Goal: Information Seeking & Learning: Learn about a topic

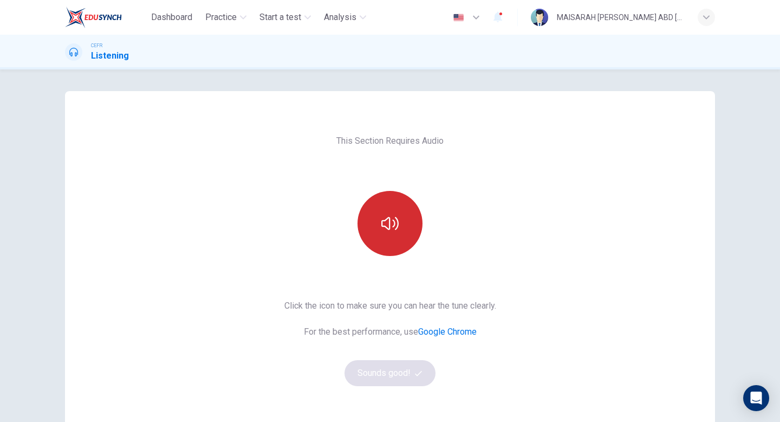
click at [378, 232] on button "button" at bounding box center [390, 223] width 65 height 65
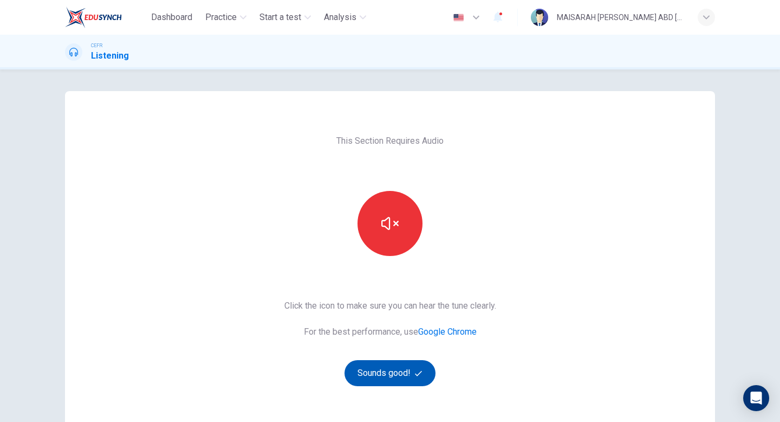
click at [378, 364] on button "Sounds good!" at bounding box center [390, 373] width 91 height 26
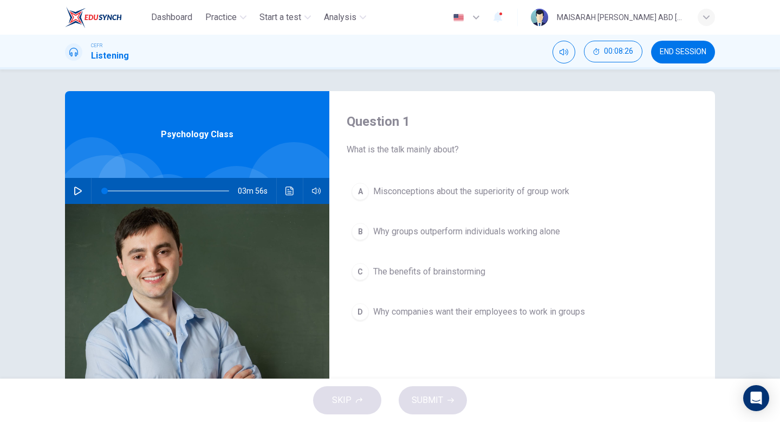
click at [127, 176] on div at bounding box center [131, 186] width 67 height 67
click at [81, 193] on icon "button" at bounding box center [78, 190] width 9 height 9
type input "0"
click at [426, 205] on div "A Misconceptions about the superiority of group work B Why groups outperform in…" at bounding box center [522, 262] width 351 height 169
click at [426, 199] on button "A Misconceptions about the superiority of group work" at bounding box center [522, 191] width 351 height 27
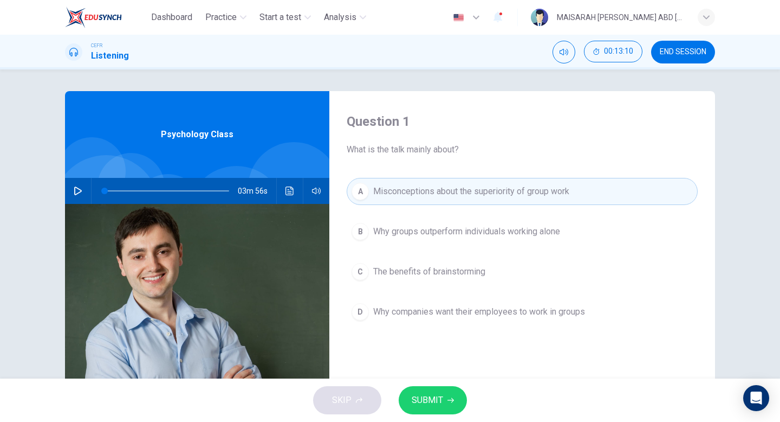
click at [435, 401] on span "SUBMIT" at bounding box center [427, 399] width 31 height 15
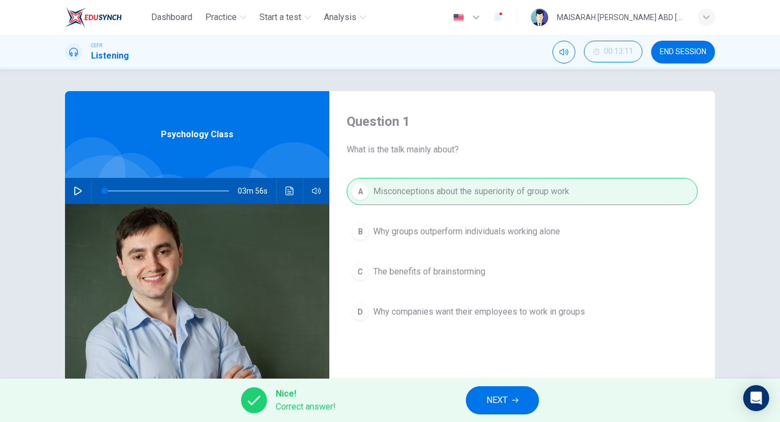
click at [474, 407] on button "NEXT" at bounding box center [502, 400] width 73 height 28
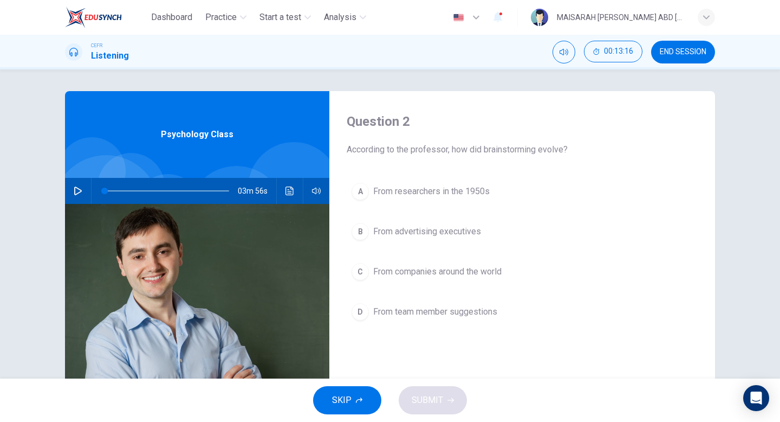
click at [465, 187] on span "From researchers in the 1950s" at bounding box center [431, 191] width 116 height 13
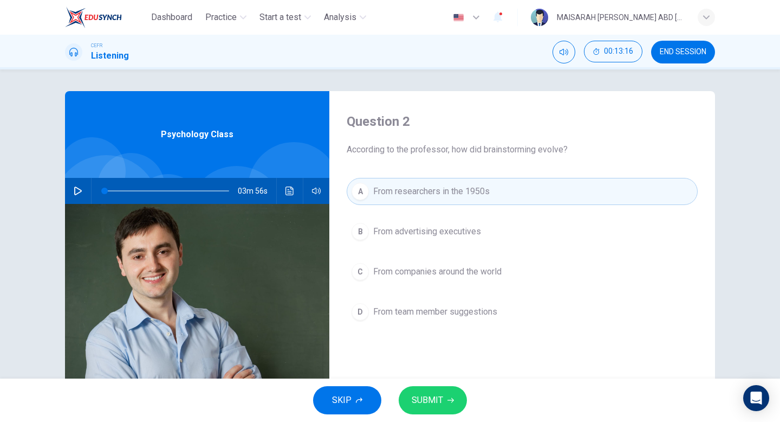
click at [451, 406] on button "SUBMIT" at bounding box center [433, 400] width 68 height 28
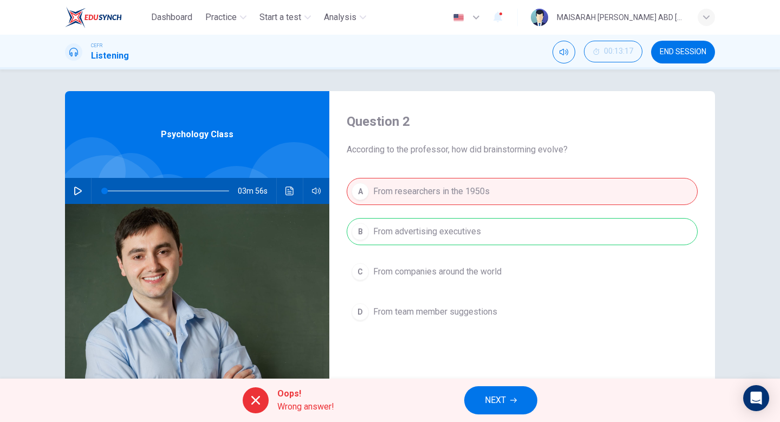
click at [486, 398] on span "NEXT" at bounding box center [495, 399] width 21 height 15
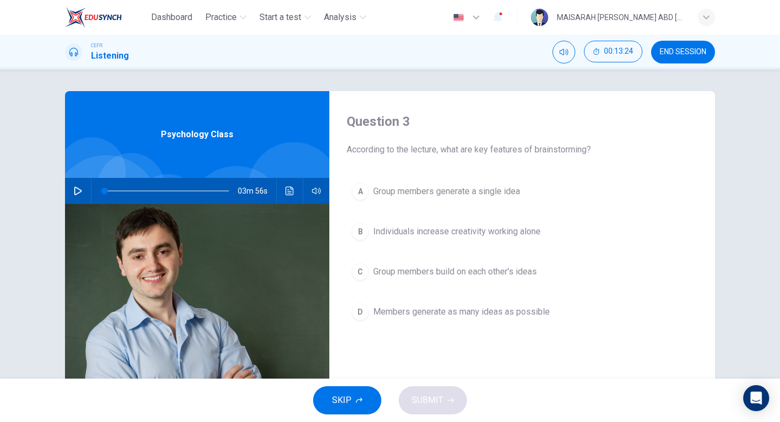
click at [466, 267] on span "Group members build on each other's ideas" at bounding box center [455, 271] width 164 height 13
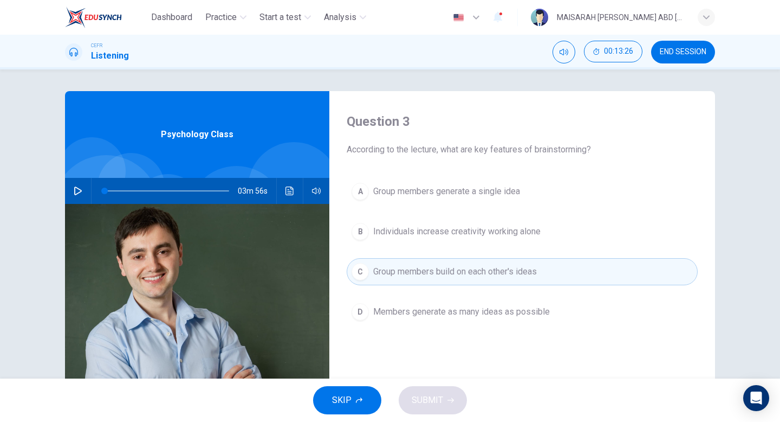
click at [404, 296] on div "A Group members generate a single idea B Individuals increase creativity workin…" at bounding box center [522, 262] width 351 height 169
click at [401, 313] on span "Members generate as many ideas as possible" at bounding box center [461, 311] width 177 height 13
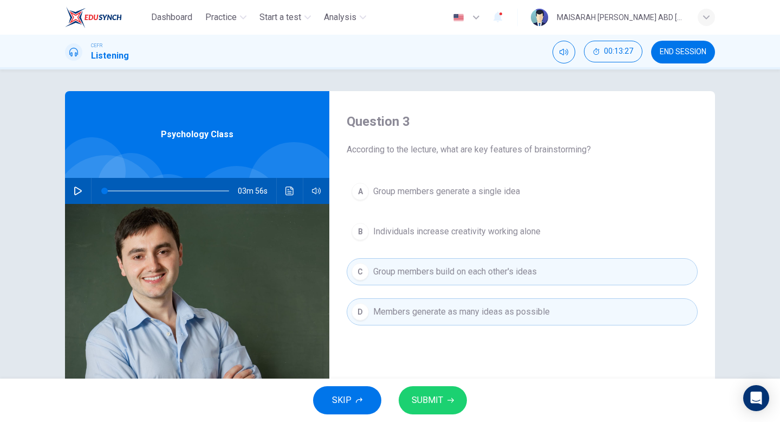
click at [425, 391] on button "SUBMIT" at bounding box center [433, 400] width 68 height 28
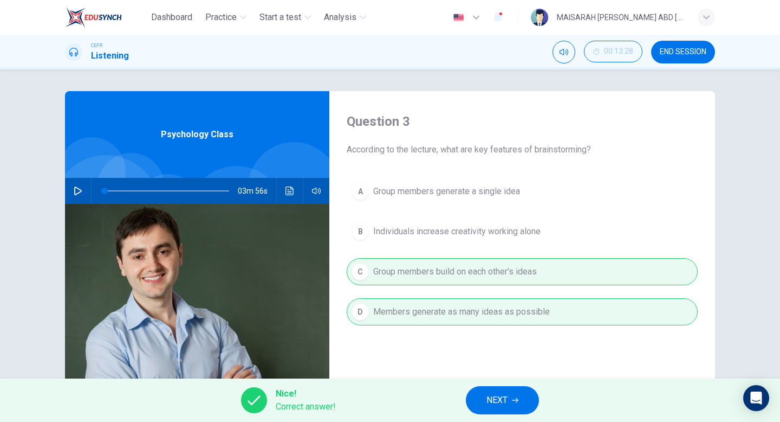
click at [490, 394] on span "NEXT" at bounding box center [497, 399] width 21 height 15
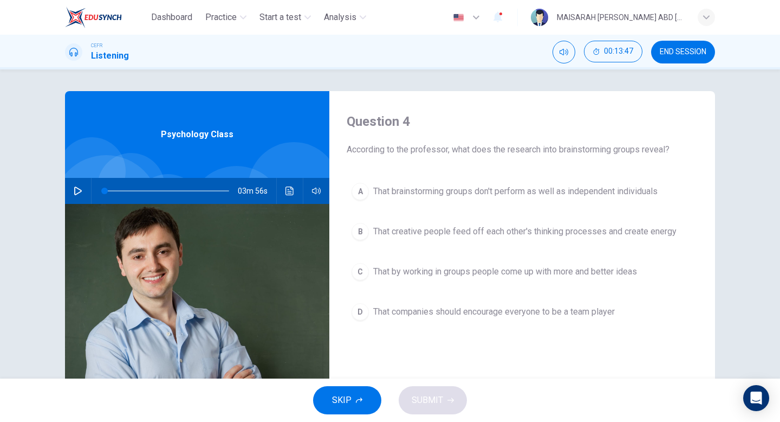
click at [481, 201] on button "A That brainstorming groups don't perform as well as independent individuals" at bounding box center [522, 191] width 351 height 27
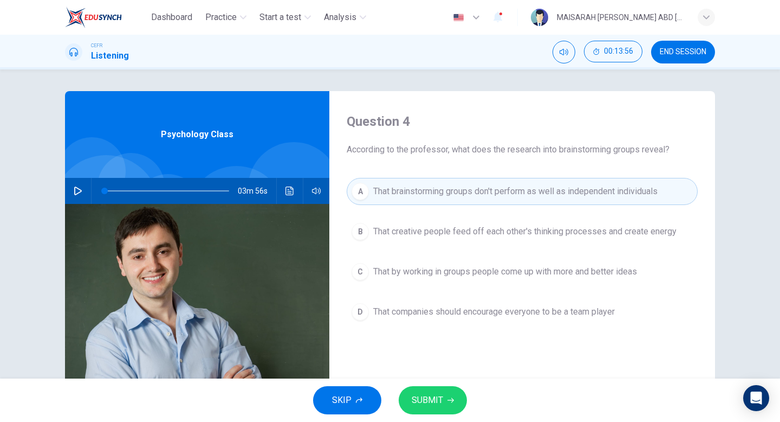
click at [446, 414] on div "SKIP SUBMIT" at bounding box center [390, 399] width 780 height 43
click at [444, 403] on button "SUBMIT" at bounding box center [433, 400] width 68 height 28
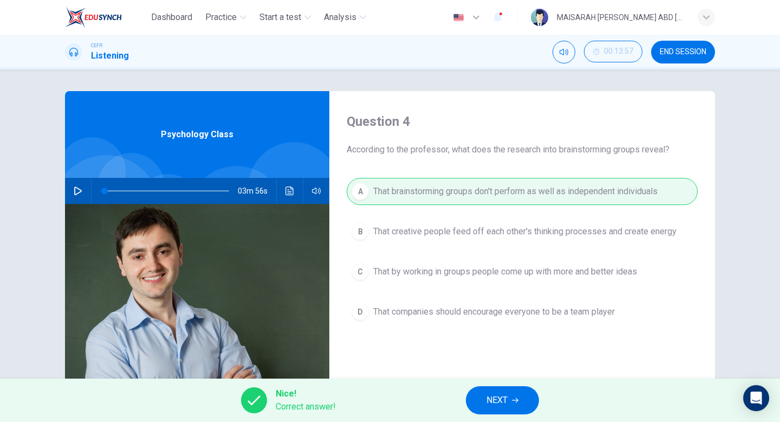
click at [496, 397] on span "NEXT" at bounding box center [497, 399] width 21 height 15
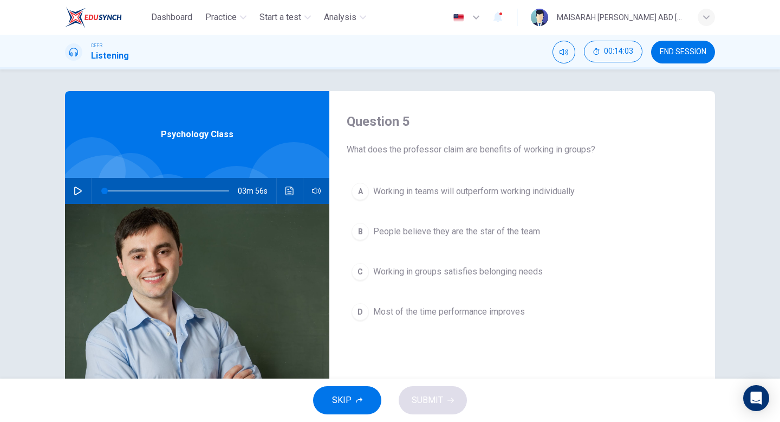
click at [484, 270] on span "Working in groups satisfies belonging needs" at bounding box center [458, 271] width 170 height 13
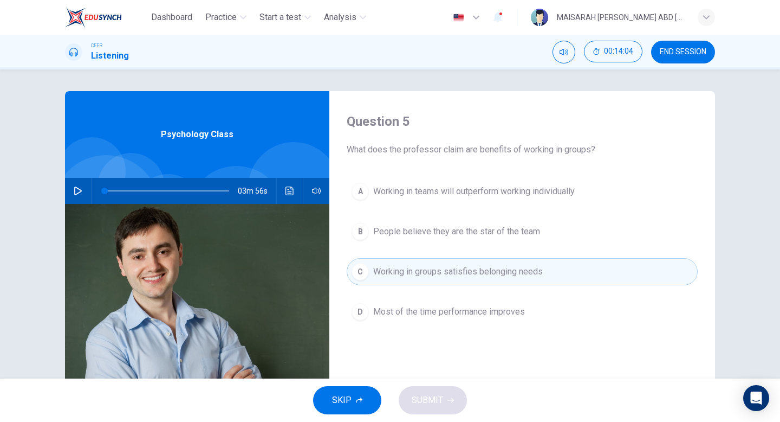
click at [479, 303] on button "D Most of the time performance improves" at bounding box center [522, 311] width 351 height 27
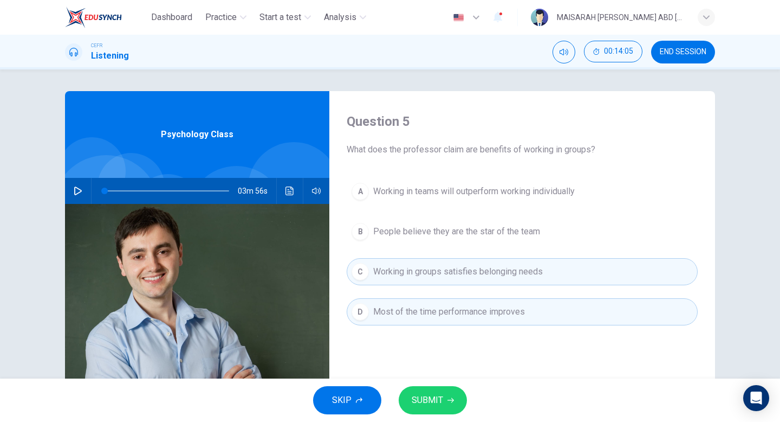
click at [475, 314] on span "Most of the time performance improves" at bounding box center [449, 311] width 152 height 13
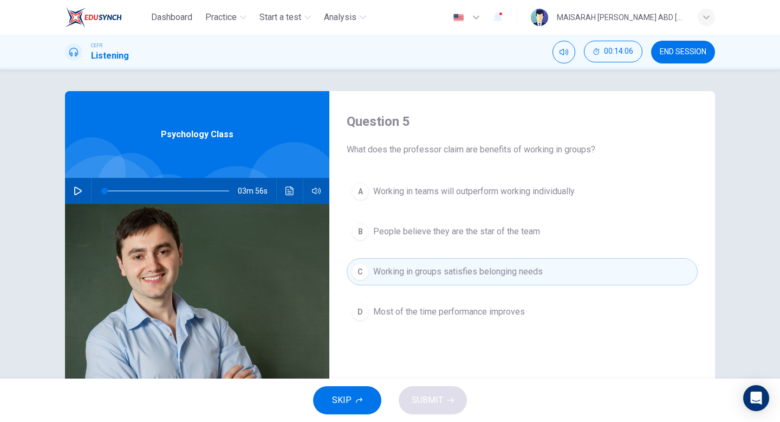
click at [482, 226] on span "People believe they are the star of the team" at bounding box center [456, 231] width 167 height 13
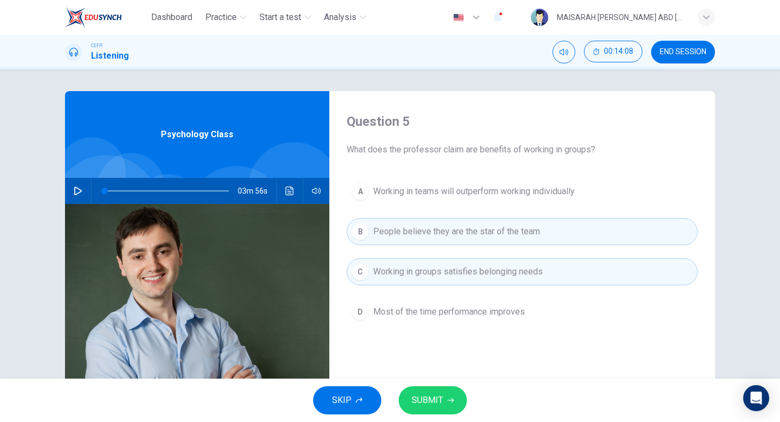
click at [431, 400] on span "SUBMIT" at bounding box center [427, 399] width 31 height 15
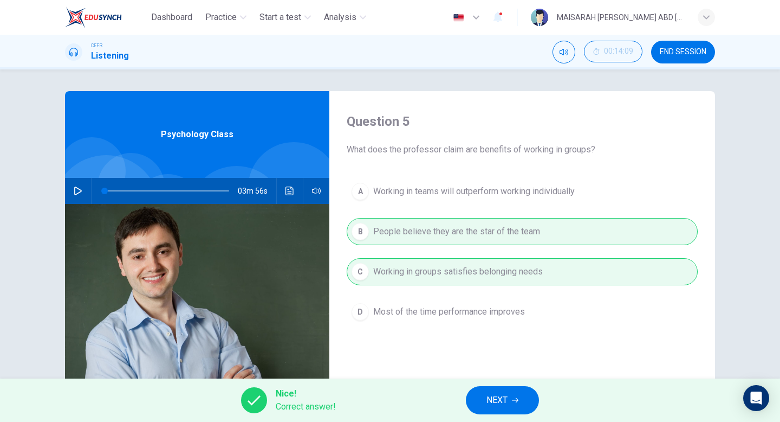
click at [476, 405] on button "NEXT" at bounding box center [502, 400] width 73 height 28
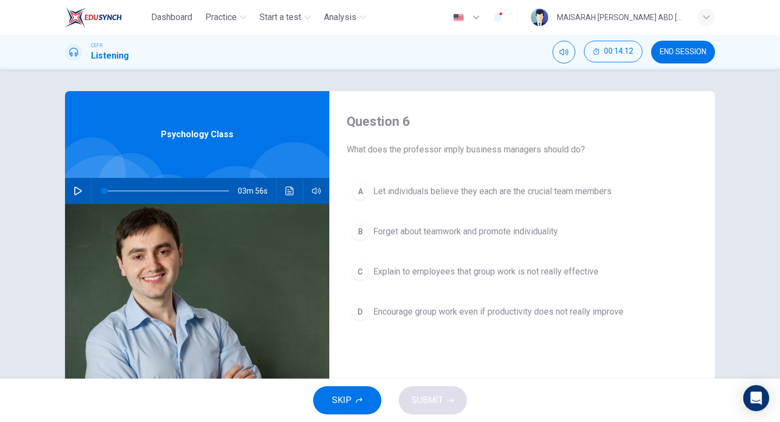
click at [457, 194] on span "Let individuals believe they each are the crucial team members" at bounding box center [492, 191] width 238 height 13
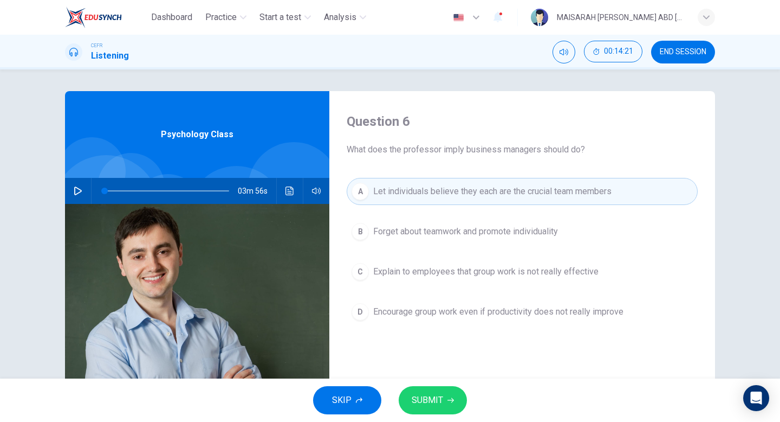
click at [451, 241] on button "B Forget about teamwork and promote individuality" at bounding box center [522, 231] width 351 height 27
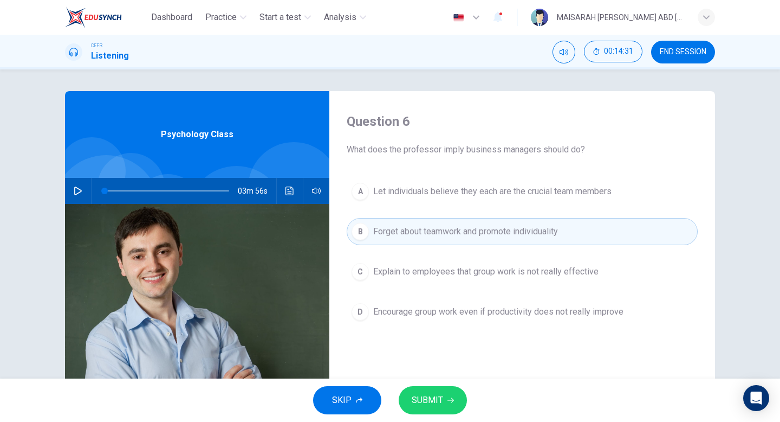
click at [449, 407] on button "SUBMIT" at bounding box center [433, 400] width 68 height 28
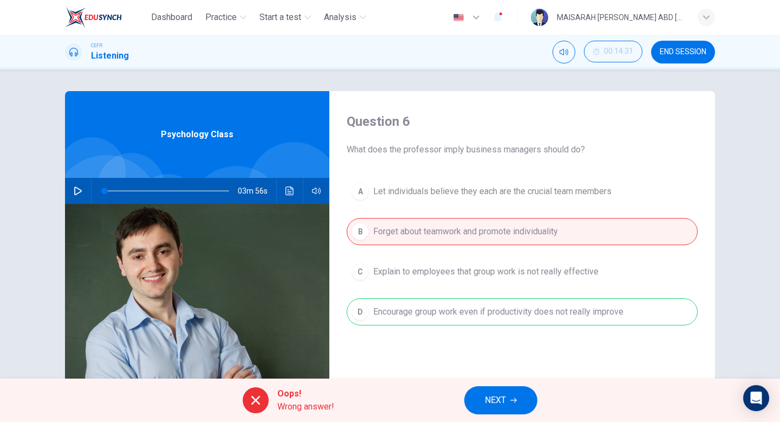
click at [503, 393] on span "NEXT" at bounding box center [495, 399] width 21 height 15
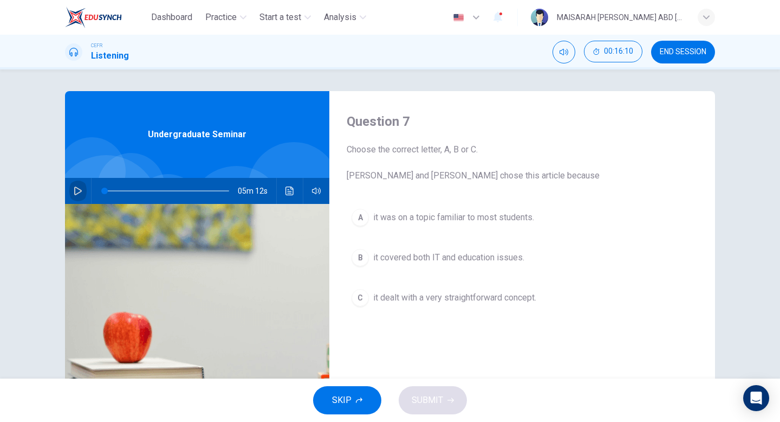
click at [80, 200] on button "button" at bounding box center [77, 191] width 17 height 26
click at [282, 251] on img at bounding box center [197, 336] width 264 height 264
type input "0"
click at [386, 225] on button "A it was on a topic familiar to most students." at bounding box center [522, 217] width 351 height 27
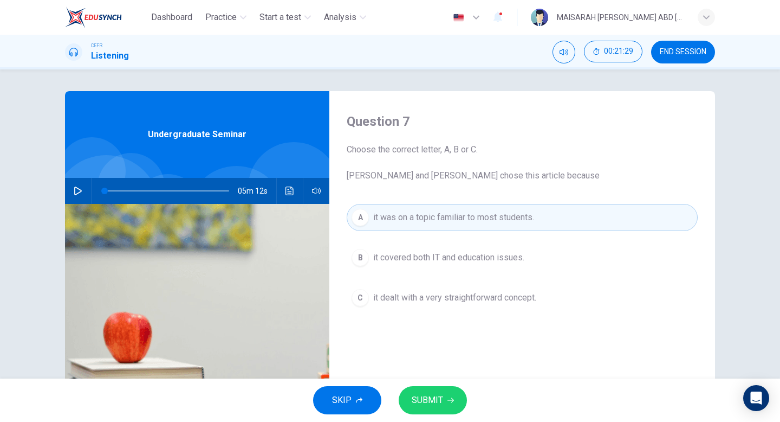
click at [431, 396] on span "SUBMIT" at bounding box center [427, 399] width 31 height 15
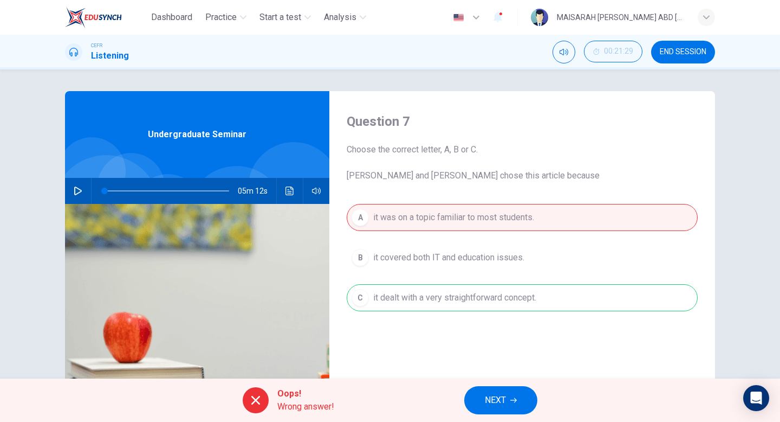
click at [520, 396] on button "NEXT" at bounding box center [500, 400] width 73 height 28
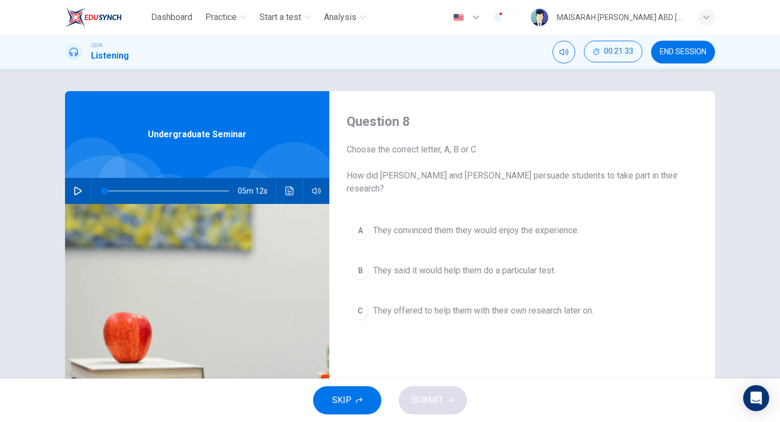
click at [524, 264] on span "They said it would help them do a particular test." at bounding box center [464, 270] width 183 height 13
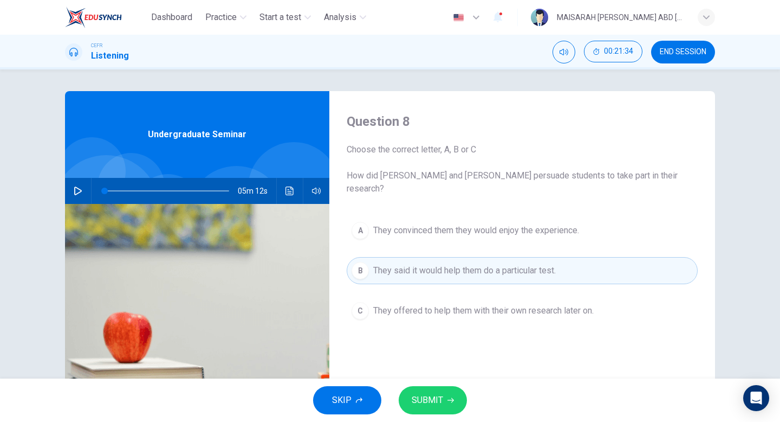
click at [451, 394] on button "SUBMIT" at bounding box center [433, 400] width 68 height 28
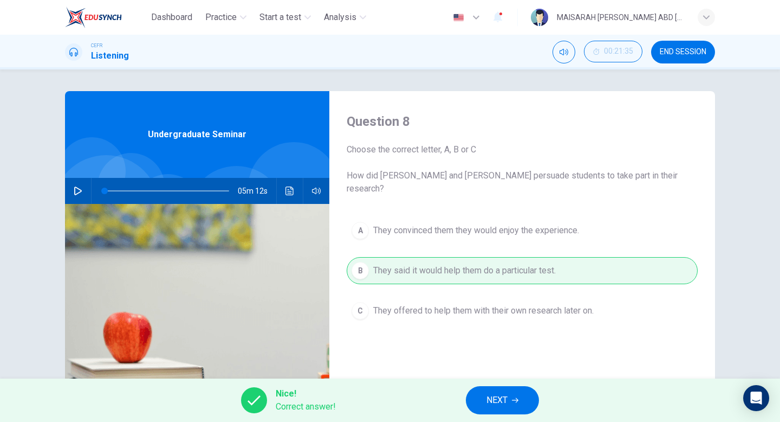
click at [477, 400] on button "NEXT" at bounding box center [502, 400] width 73 height 28
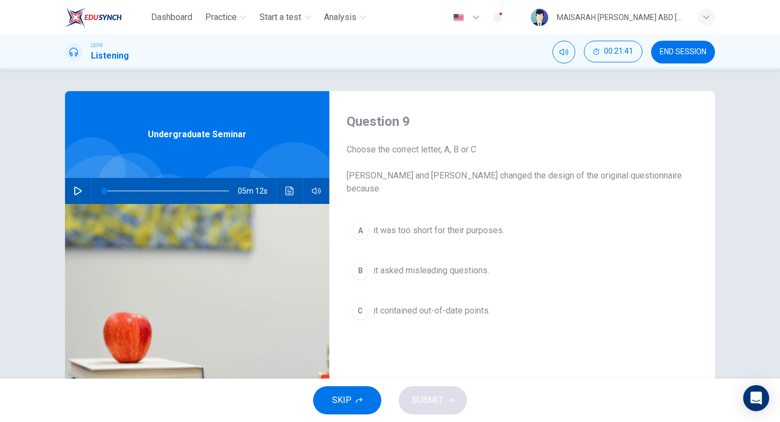
click at [481, 224] on span "it was too short for their purposes." at bounding box center [438, 230] width 131 height 13
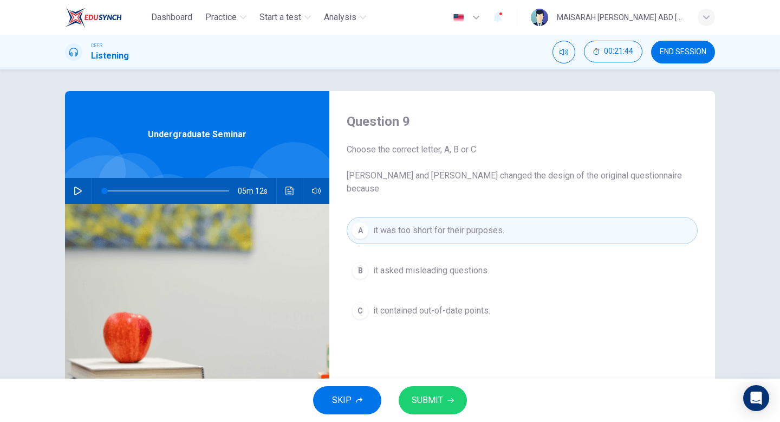
click at [476, 264] on span "it asked misleading questions." at bounding box center [431, 270] width 116 height 13
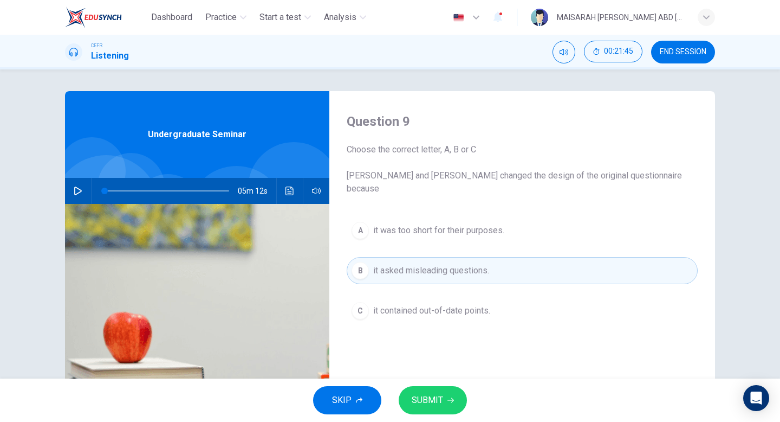
click at [476, 304] on span "it contained out-of-date points." at bounding box center [431, 310] width 117 height 13
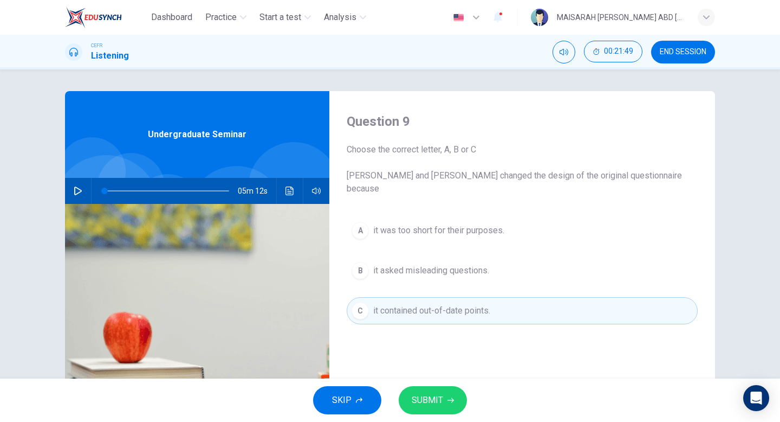
click at [436, 397] on span "SUBMIT" at bounding box center [427, 399] width 31 height 15
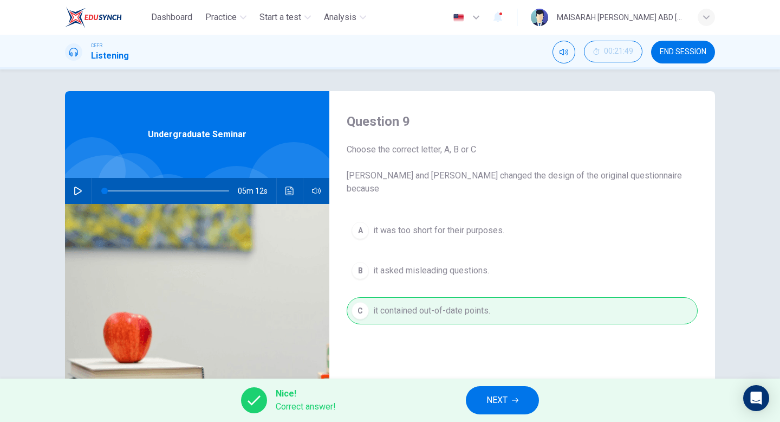
click at [513, 400] on icon "button" at bounding box center [515, 400] width 7 height 5
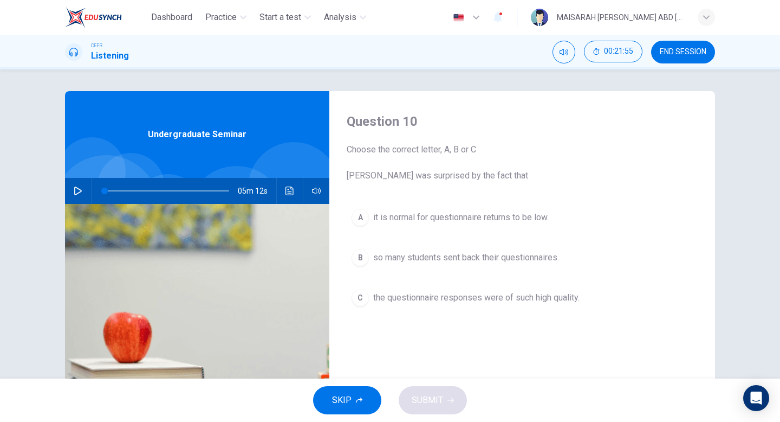
click at [494, 228] on button "A it is normal for questionnaire returns to be low." at bounding box center [522, 217] width 351 height 27
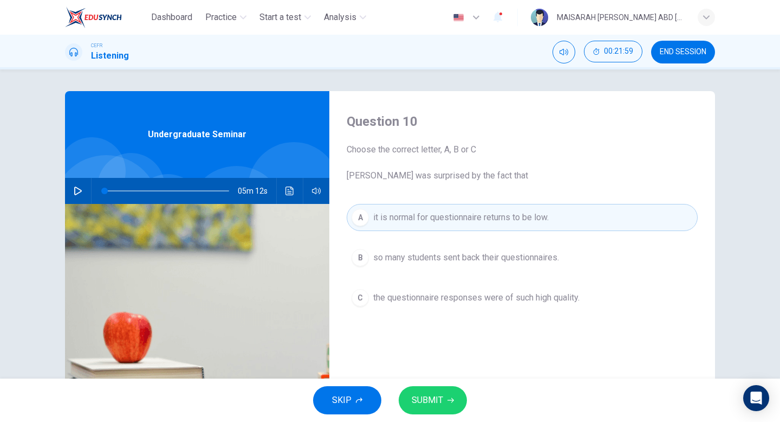
click at [437, 410] on button "SUBMIT" at bounding box center [433, 400] width 68 height 28
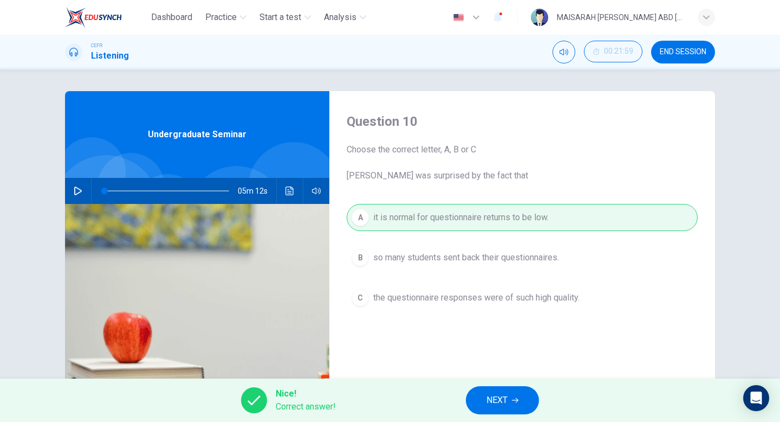
click at [496, 397] on span "NEXT" at bounding box center [497, 399] width 21 height 15
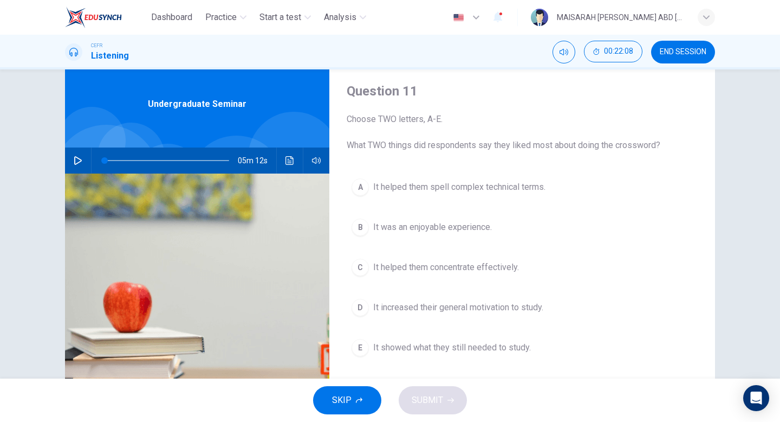
scroll to position [34, 0]
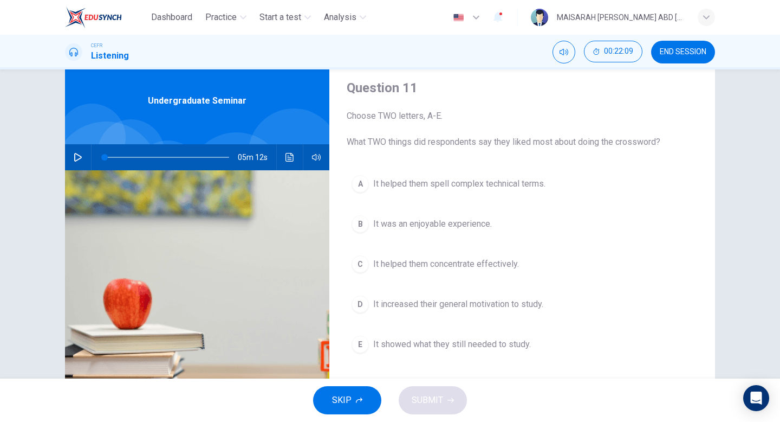
click at [501, 262] on span "It helped them concentrate effectively." at bounding box center [446, 263] width 146 height 13
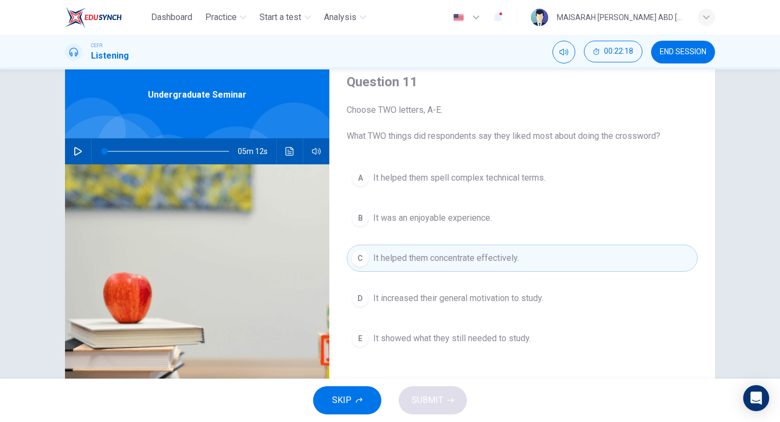
scroll to position [41, 0]
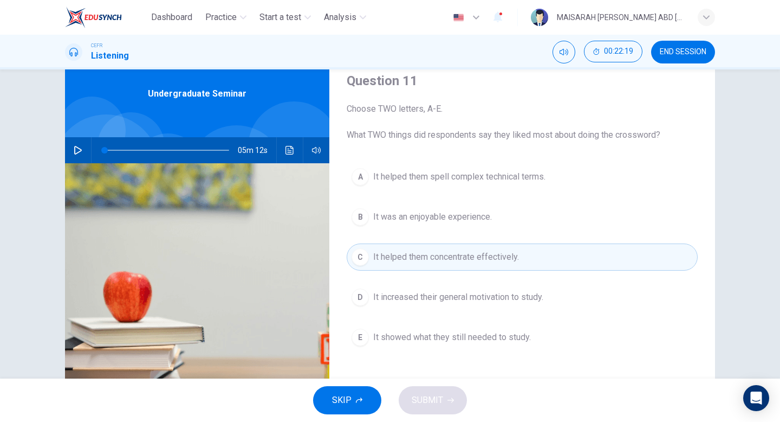
click at [498, 302] on span "It increased their general motivation to study." at bounding box center [458, 296] width 170 height 13
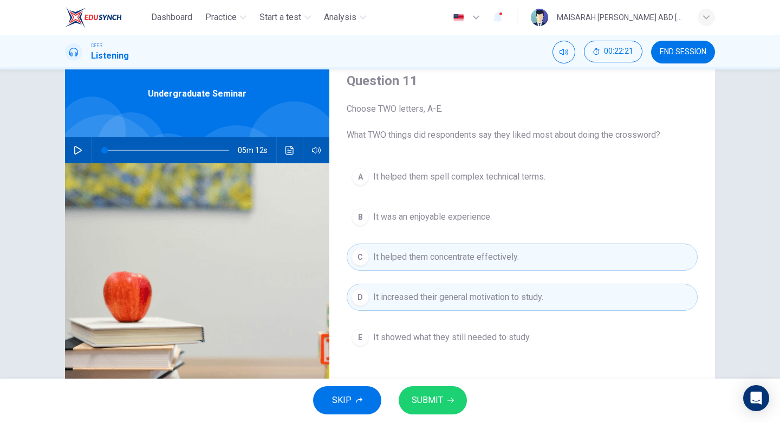
click at [455, 392] on button "SUBMIT" at bounding box center [433, 400] width 68 height 28
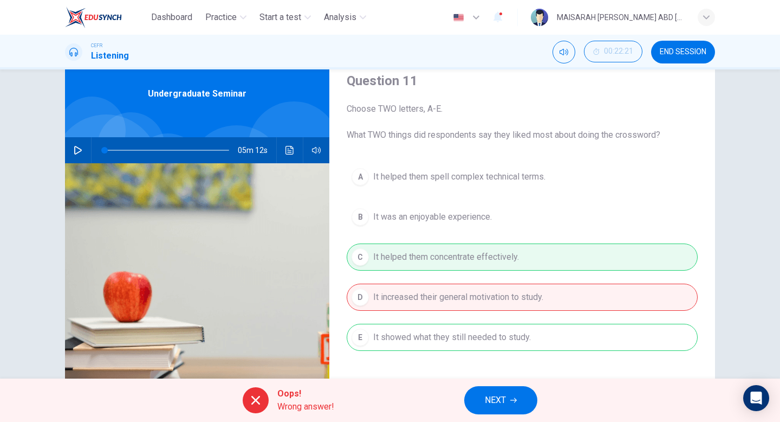
click at [487, 401] on span "NEXT" at bounding box center [495, 399] width 21 height 15
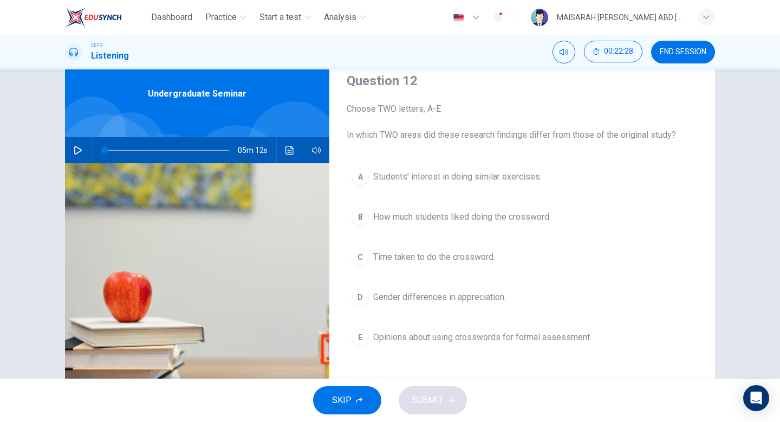
click at [529, 171] on span "Students’ interest in doing similar exercises." at bounding box center [457, 176] width 168 height 13
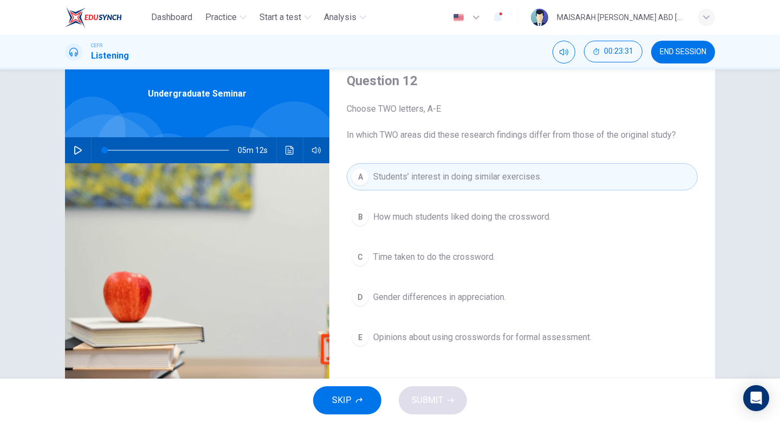
click at [406, 301] on span "Gender differences in appreciation." at bounding box center [439, 296] width 133 height 13
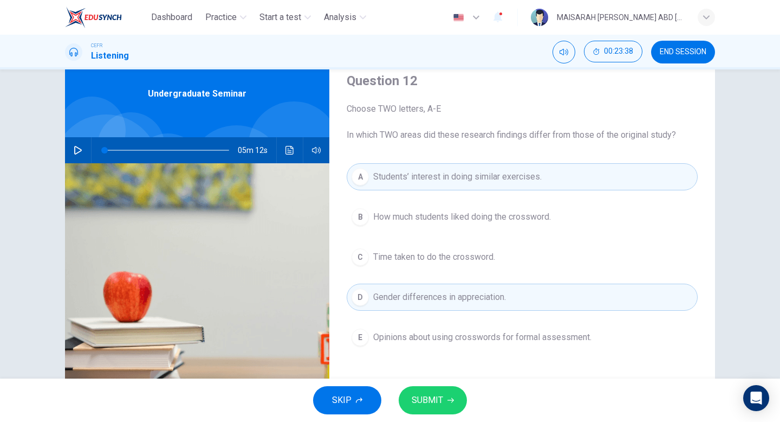
click at [406, 342] on span "Opinions about using crosswords for formal assessment." at bounding box center [482, 336] width 218 height 13
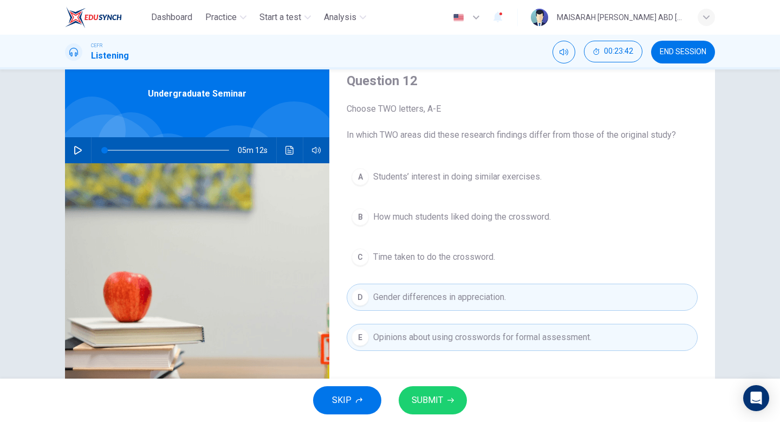
click at [431, 405] on span "SUBMIT" at bounding box center [427, 399] width 31 height 15
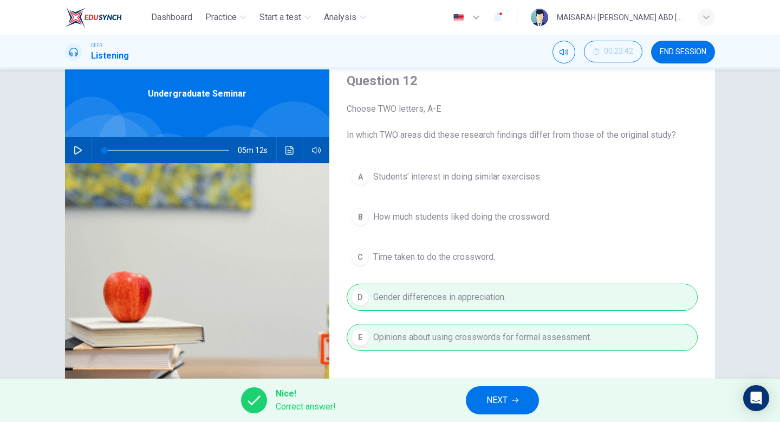
click at [488, 399] on span "NEXT" at bounding box center [497, 399] width 21 height 15
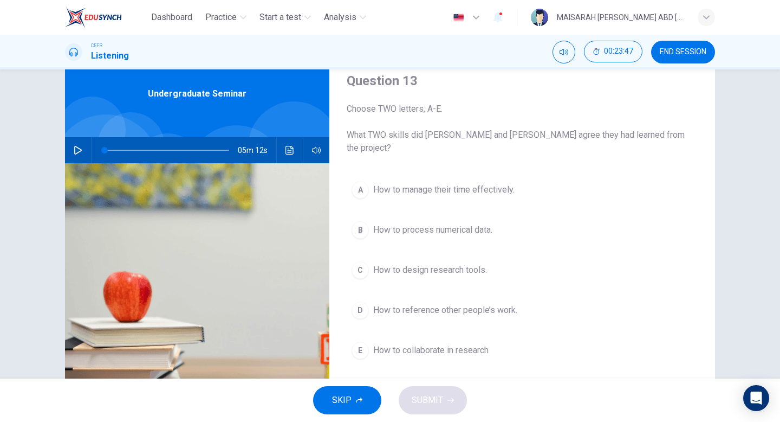
click at [483, 183] on span "How to manage their time effectively." at bounding box center [443, 189] width 141 height 13
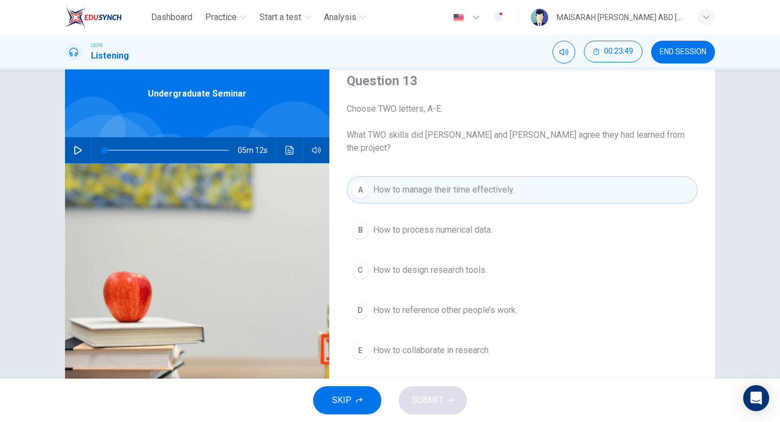
click at [474, 223] on span "How to process numerical data." at bounding box center [432, 229] width 119 height 13
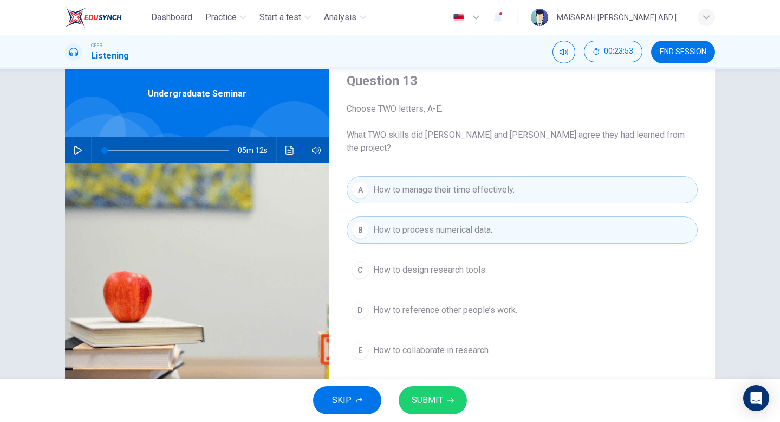
click at [484, 296] on button "D How to reference other people’s work." at bounding box center [522, 309] width 351 height 27
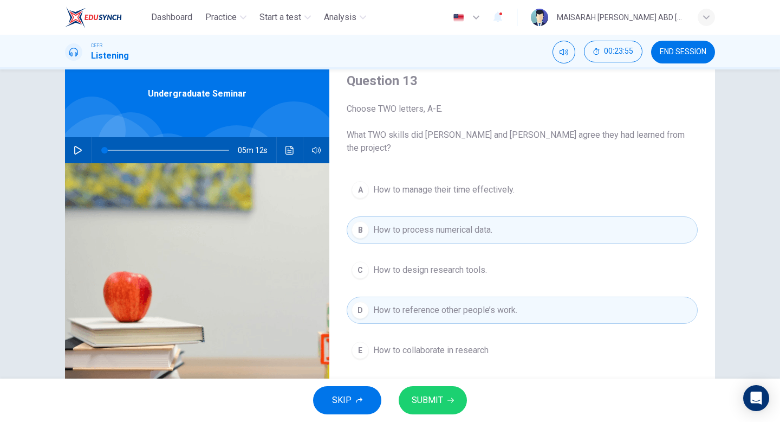
click at [480, 183] on button "A How to manage their time effectively." at bounding box center [522, 189] width 351 height 27
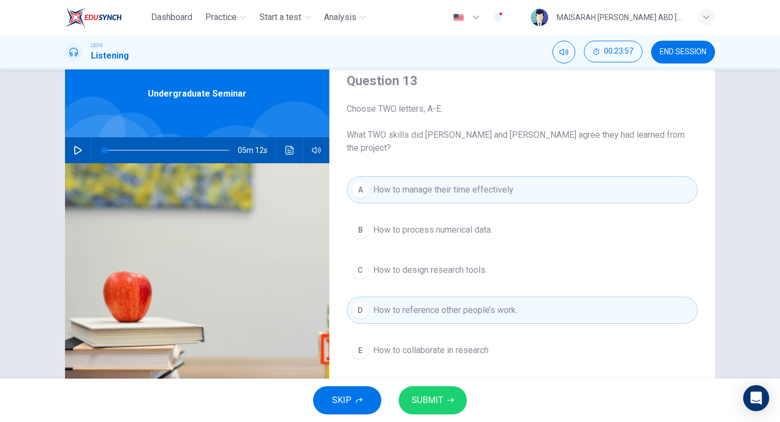
click at [451, 392] on button "SUBMIT" at bounding box center [433, 400] width 68 height 28
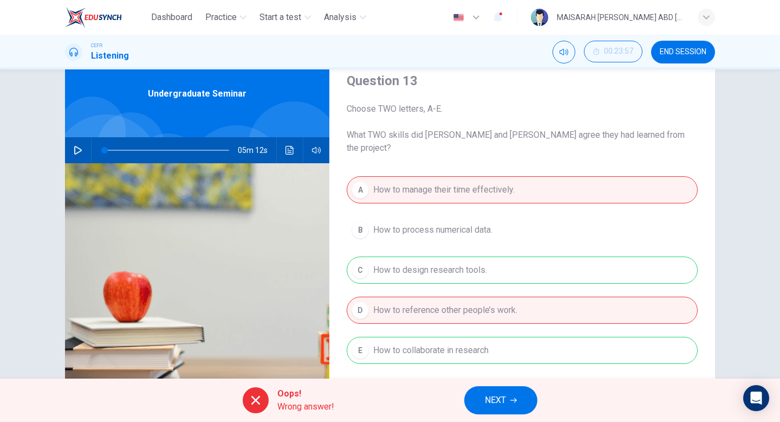
click at [507, 402] on button "NEXT" at bounding box center [500, 400] width 73 height 28
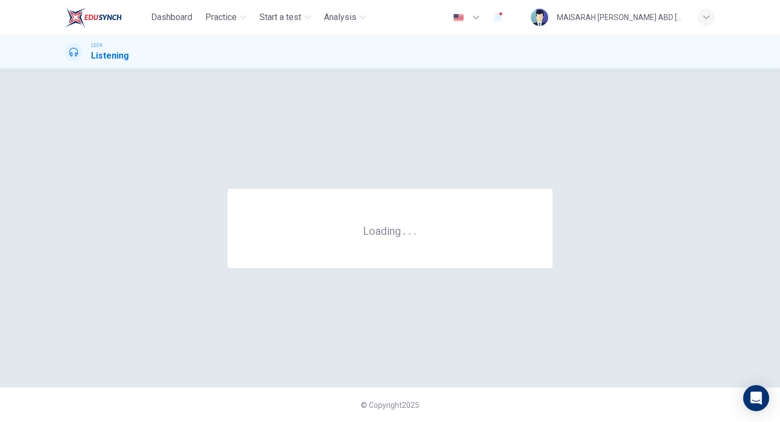
scroll to position [0, 0]
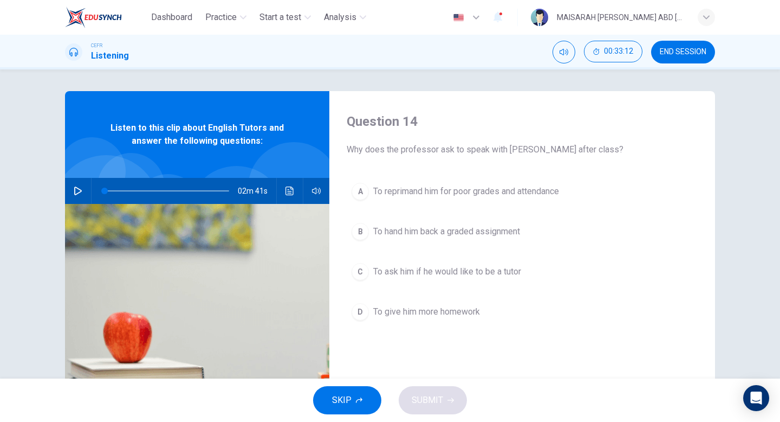
click at [82, 194] on icon "button" at bounding box center [78, 190] width 9 height 9
type input "1"
click at [69, 178] on button "button" at bounding box center [77, 191] width 17 height 26
click at [82, 194] on icon "button" at bounding box center [78, 190] width 9 height 9
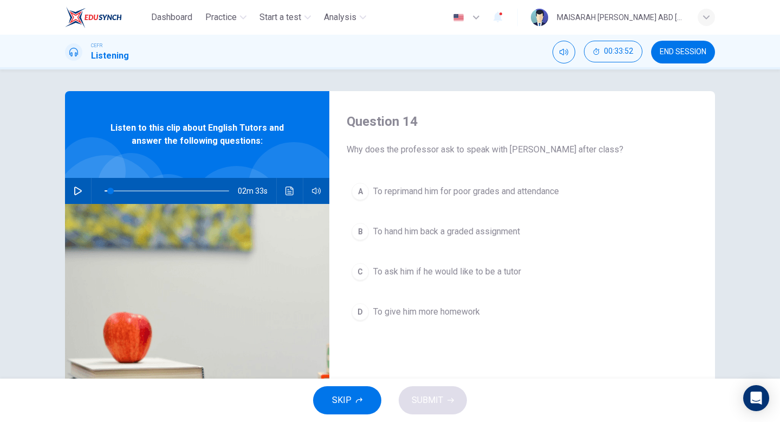
click at [69, 178] on button "button" at bounding box center [77, 191] width 17 height 26
click at [106, 190] on span at bounding box center [113, 190] width 16 height 1
click at [420, 267] on span "To ask him if he would like to be a tutor" at bounding box center [447, 271] width 148 height 13
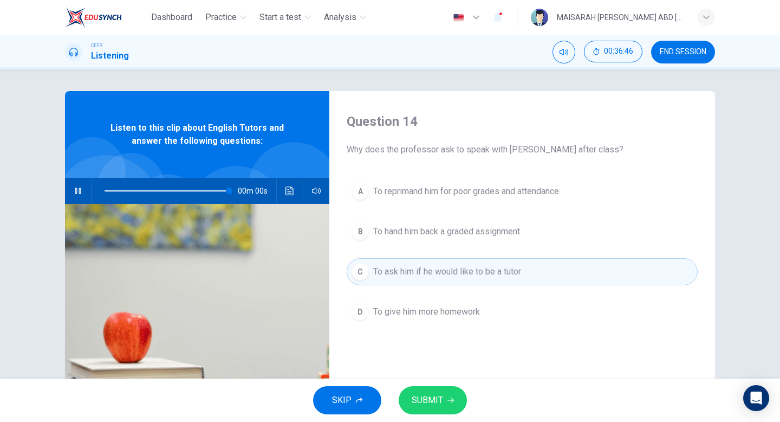
type input "0"
click at [441, 395] on span "SUBMIT" at bounding box center [427, 399] width 31 height 15
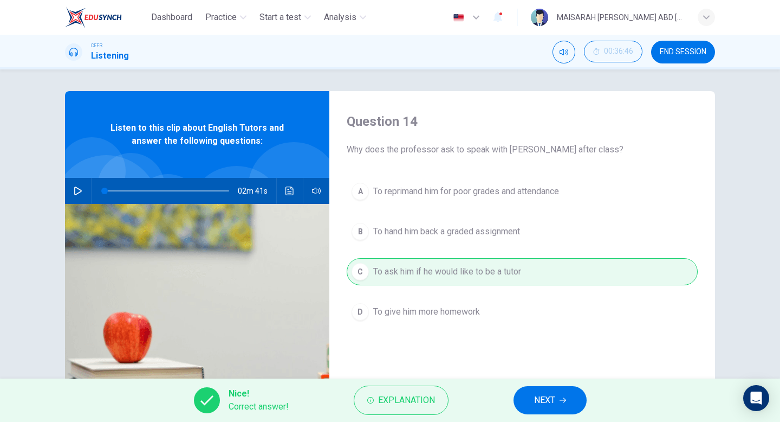
click at [568, 405] on button "NEXT" at bounding box center [550, 400] width 73 height 28
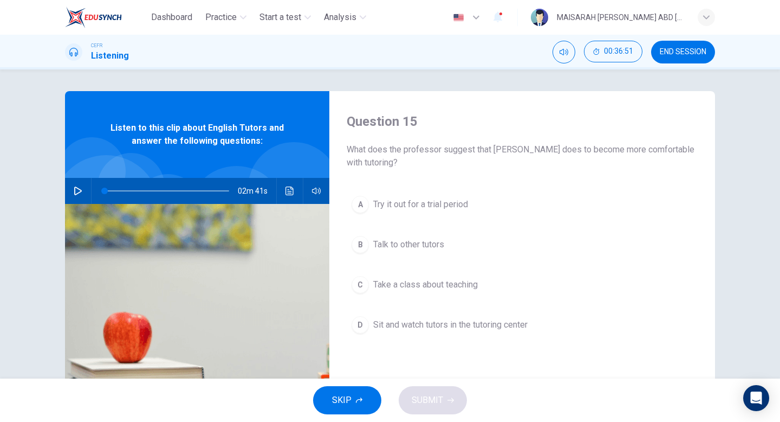
click at [458, 277] on button "C Take a class about teaching" at bounding box center [522, 284] width 351 height 27
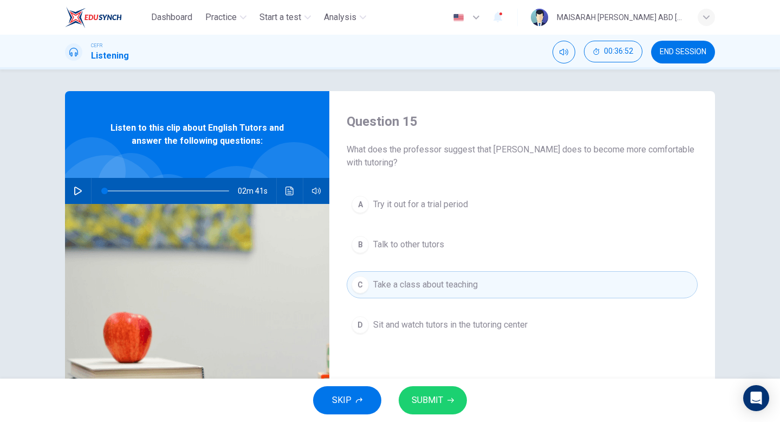
click at [431, 395] on span "SUBMIT" at bounding box center [427, 399] width 31 height 15
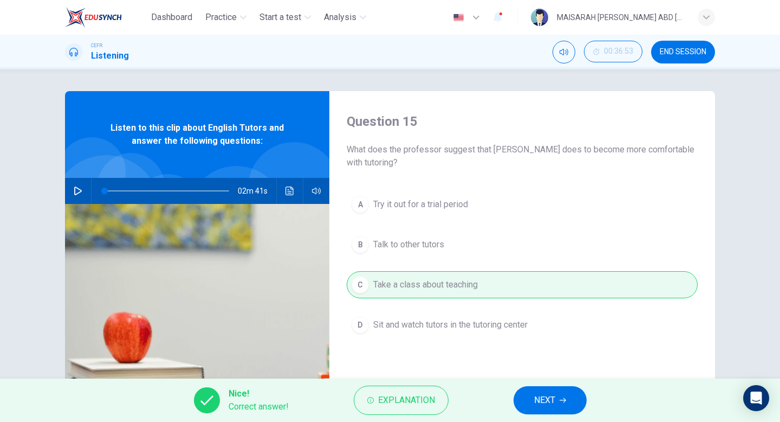
click at [558, 402] on button "NEXT" at bounding box center [550, 400] width 73 height 28
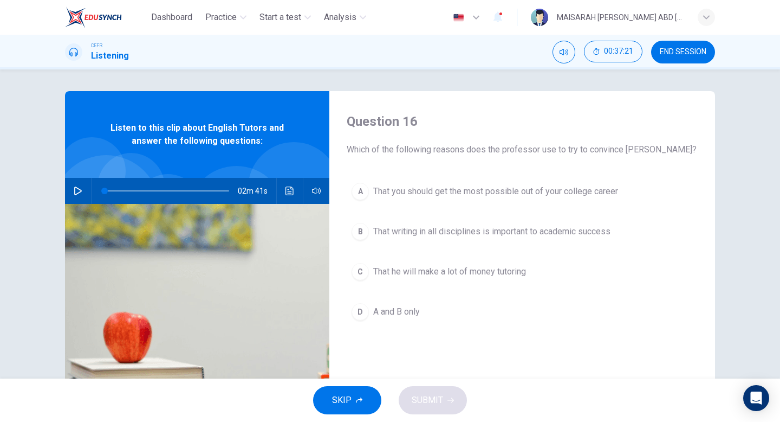
click at [516, 204] on button "A That you should get the most possible out of your college career" at bounding box center [522, 191] width 351 height 27
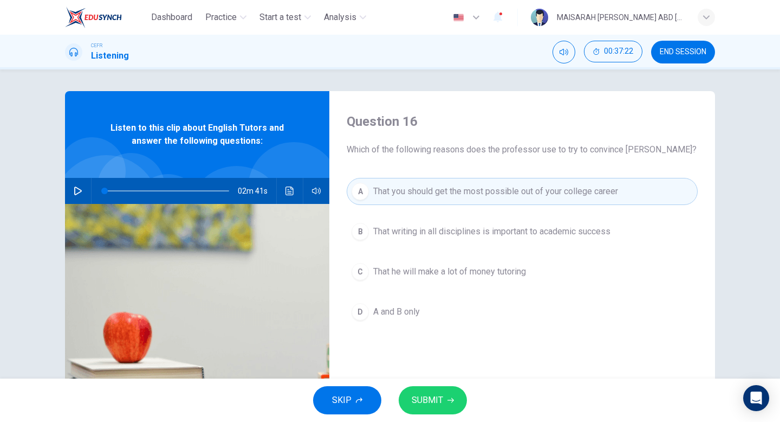
click at [510, 235] on span "That writing in all disciplines is important to academic success" at bounding box center [491, 231] width 237 height 13
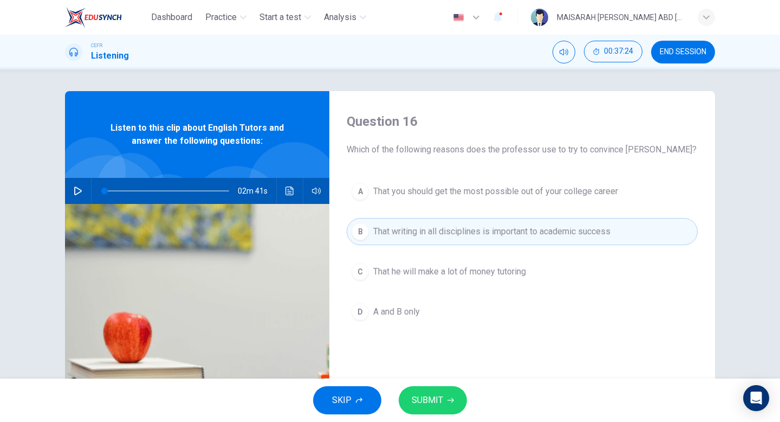
click at [429, 311] on button "D A and B only" at bounding box center [522, 311] width 351 height 27
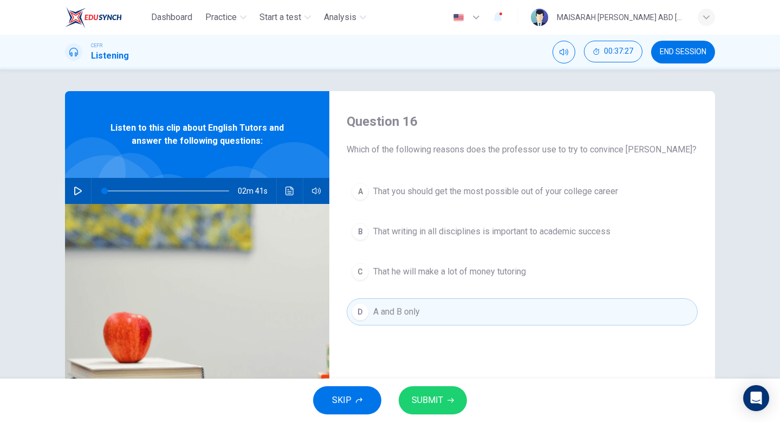
click at [445, 395] on button "SUBMIT" at bounding box center [433, 400] width 68 height 28
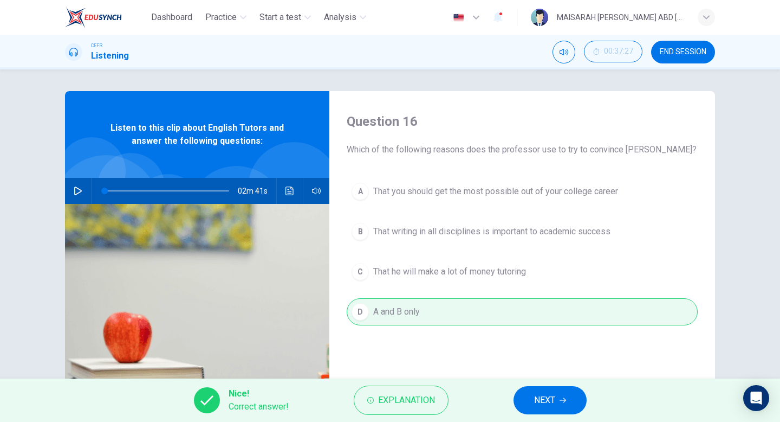
click at [540, 412] on button "NEXT" at bounding box center [550, 400] width 73 height 28
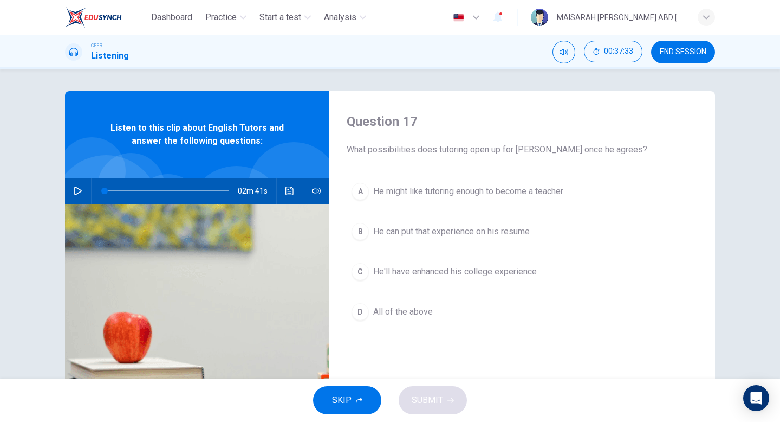
click at [561, 187] on span "He might like tutoring enough to become a teacher" at bounding box center [468, 191] width 190 height 13
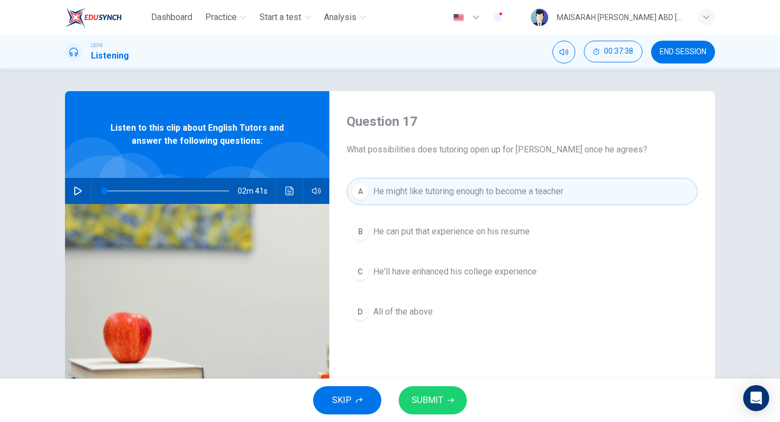
click at [443, 394] on button "SUBMIT" at bounding box center [433, 400] width 68 height 28
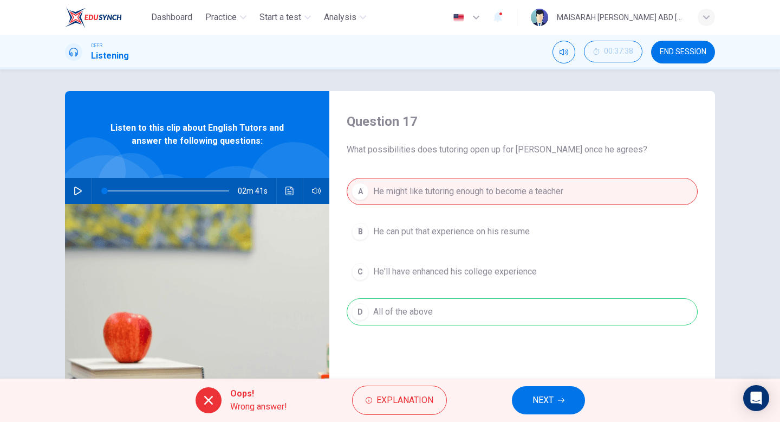
click at [553, 411] on button "NEXT" at bounding box center [548, 400] width 73 height 28
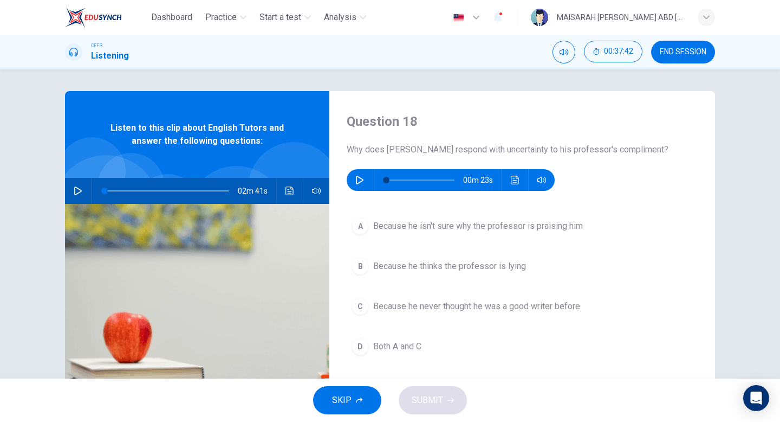
click at [357, 180] on icon "button" at bounding box center [359, 180] width 9 height 9
click at [393, 307] on span "Because he never thought he was a good writer before" at bounding box center [476, 306] width 207 height 13
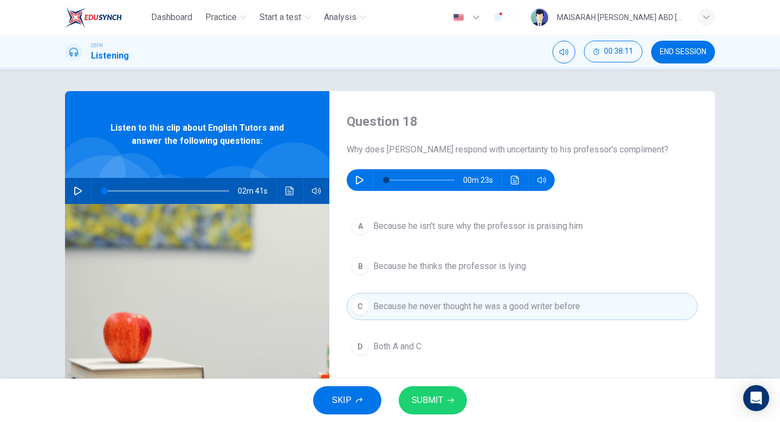
click at [363, 171] on button "button" at bounding box center [359, 180] width 17 height 22
click at [361, 181] on icon "button" at bounding box center [359, 180] width 6 height 7
click at [455, 398] on button "SUBMIT" at bounding box center [433, 400] width 68 height 28
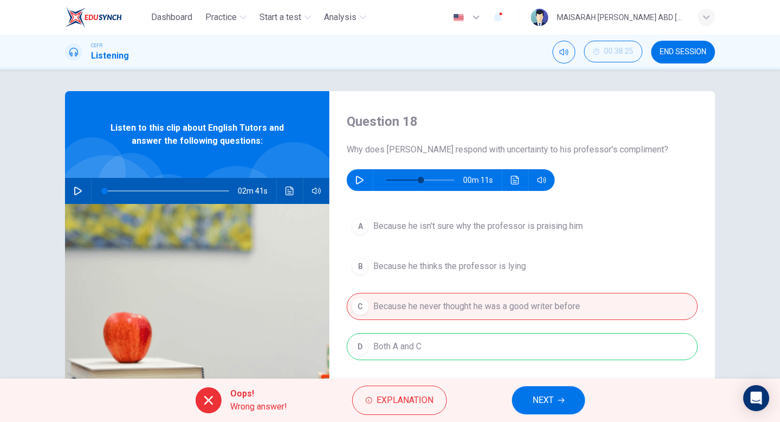
click at [354, 177] on button "button" at bounding box center [359, 180] width 17 height 22
click at [387, 181] on span at bounding box center [420, 179] width 68 height 15
type input "4"
click at [560, 397] on icon "button" at bounding box center [561, 400] width 7 height 7
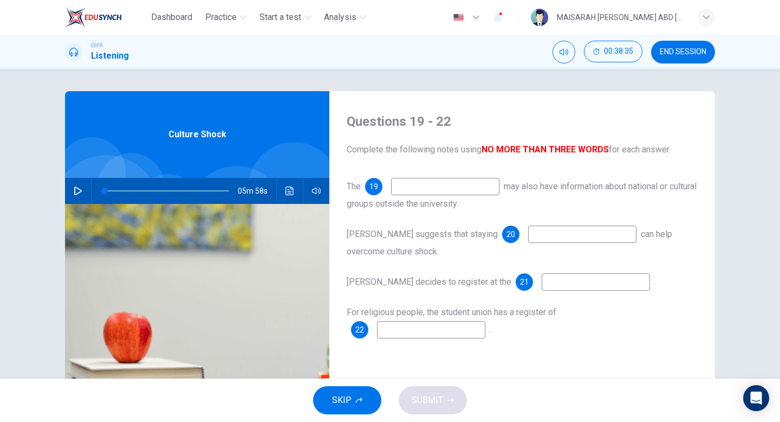
click at [359, 393] on button "SKIP" at bounding box center [347, 400] width 68 height 28
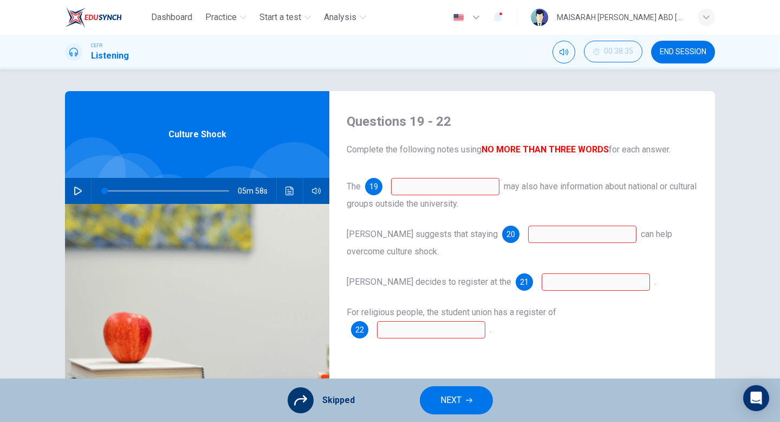
click at [441, 411] on button "NEXT" at bounding box center [456, 400] width 73 height 28
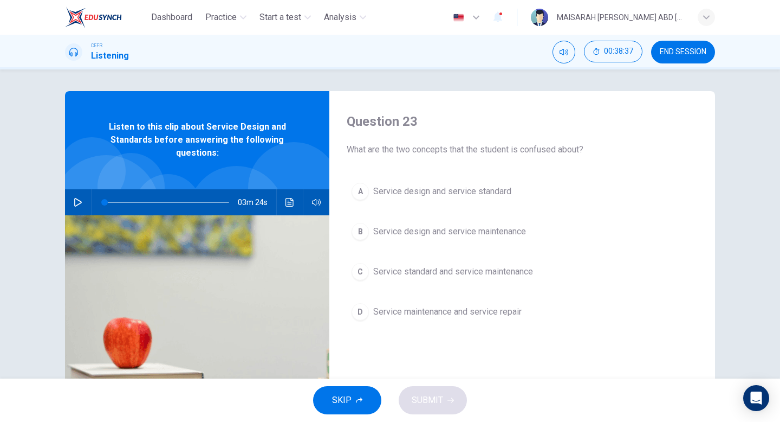
click at [67, 202] on div "03m 24s" at bounding box center [197, 202] width 264 height 26
click at [74, 205] on icon "button" at bounding box center [78, 202] width 8 height 9
click at [210, 202] on span at bounding box center [165, 202] width 120 height 1
click at [74, 199] on icon "button" at bounding box center [78, 202] width 9 height 9
click at [404, 193] on span "Service design and service standard" at bounding box center [442, 191] width 138 height 13
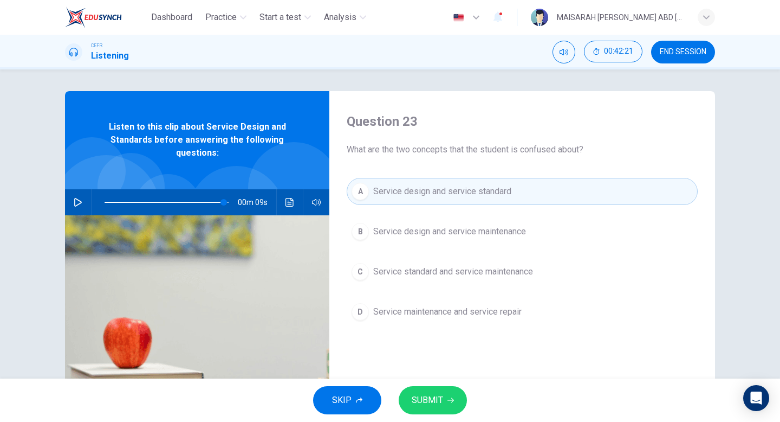
click at [449, 389] on button "SUBMIT" at bounding box center [433, 400] width 68 height 28
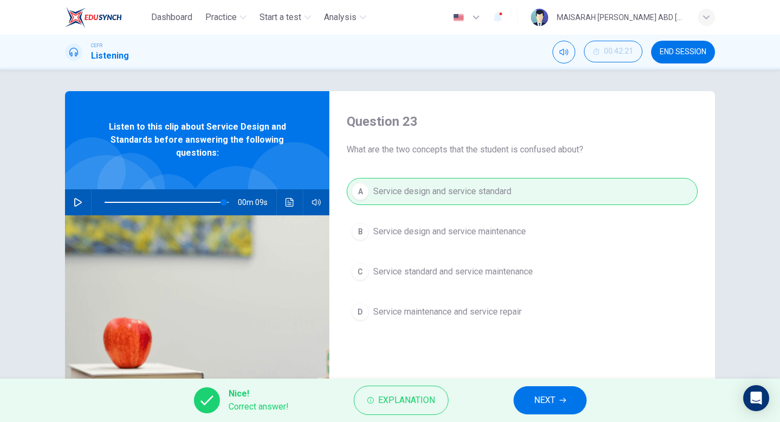
click at [540, 406] on span "NEXT" at bounding box center [544, 399] width 21 height 15
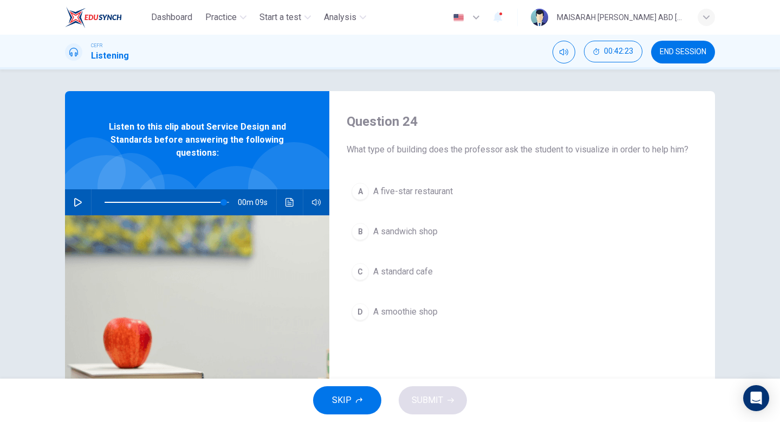
click at [405, 284] on button "C A standard cafe" at bounding box center [522, 271] width 351 height 27
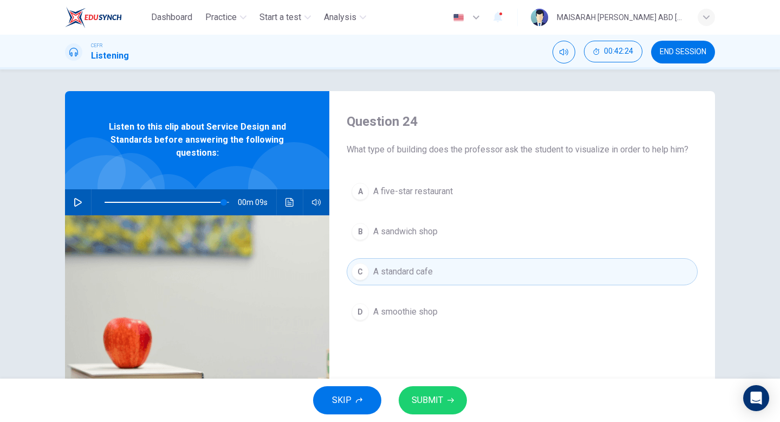
click at [433, 404] on span "SUBMIT" at bounding box center [427, 399] width 31 height 15
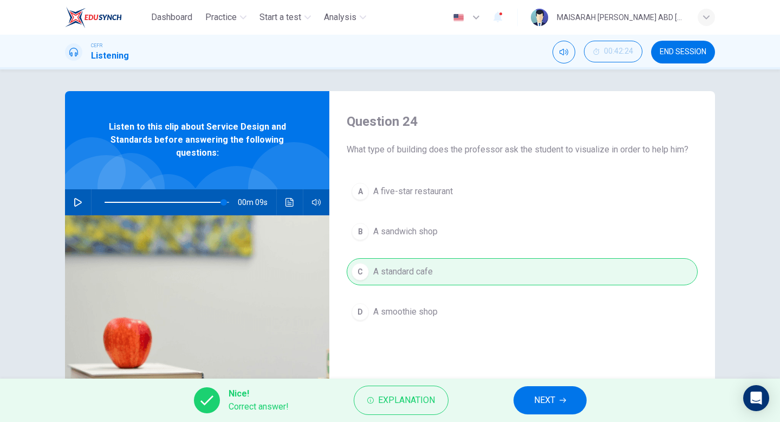
click at [567, 403] on button "NEXT" at bounding box center [550, 400] width 73 height 28
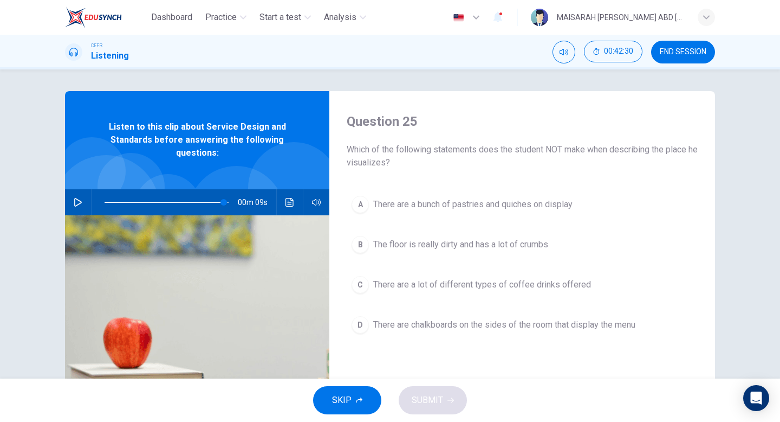
click at [500, 251] on button "B The floor is really dirty and has a lot of crumbs" at bounding box center [522, 244] width 351 height 27
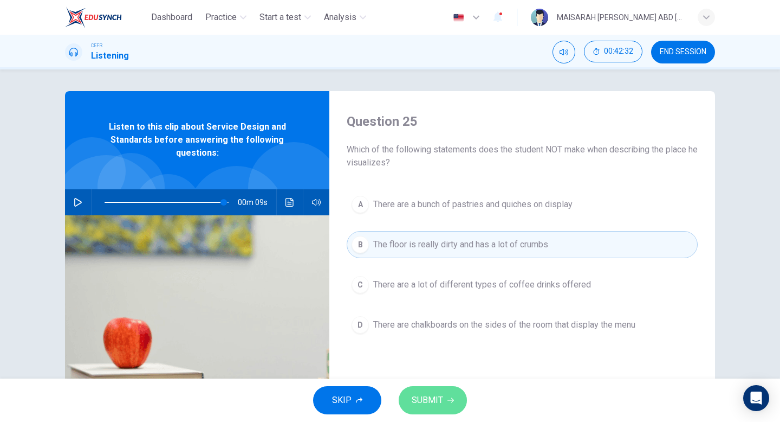
click at [455, 396] on button "SUBMIT" at bounding box center [433, 400] width 68 height 28
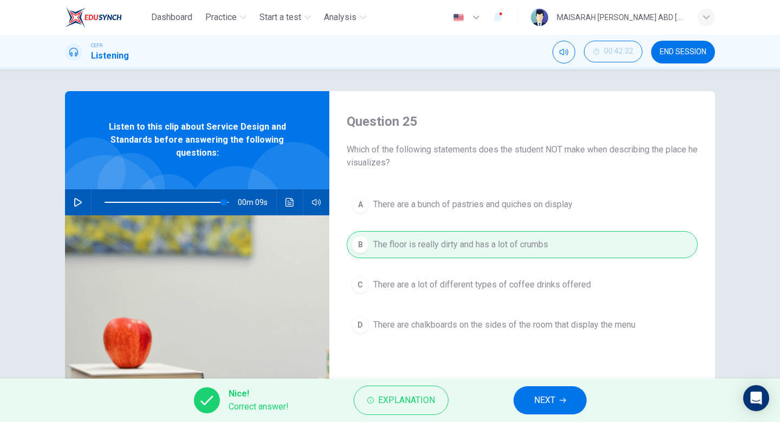
click at [552, 403] on span "NEXT" at bounding box center [544, 399] width 21 height 15
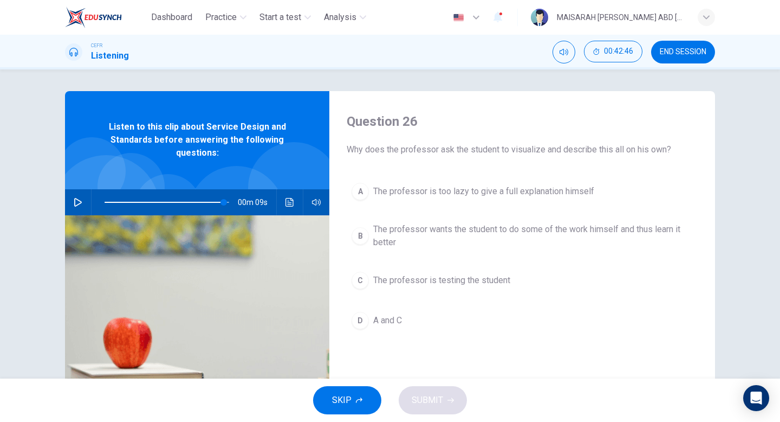
click at [439, 256] on div "A The professor is too lazy to give a full explanation himself B The professor …" at bounding box center [522, 267] width 351 height 178
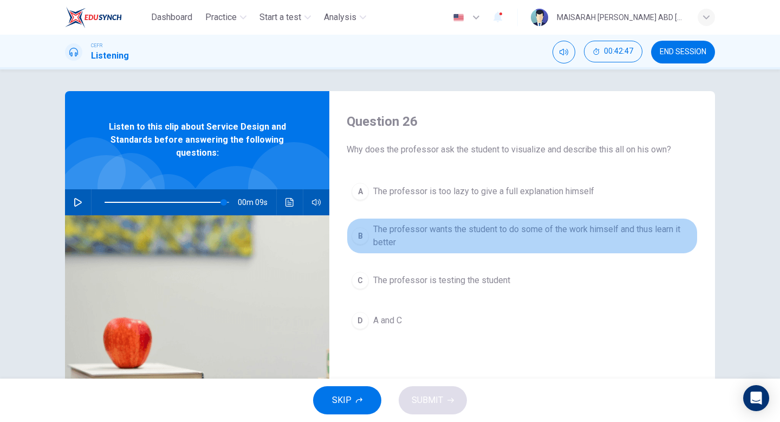
click at [449, 241] on span "The professor wants the student to do some of the work himself and thus learn i…" at bounding box center [533, 236] width 320 height 26
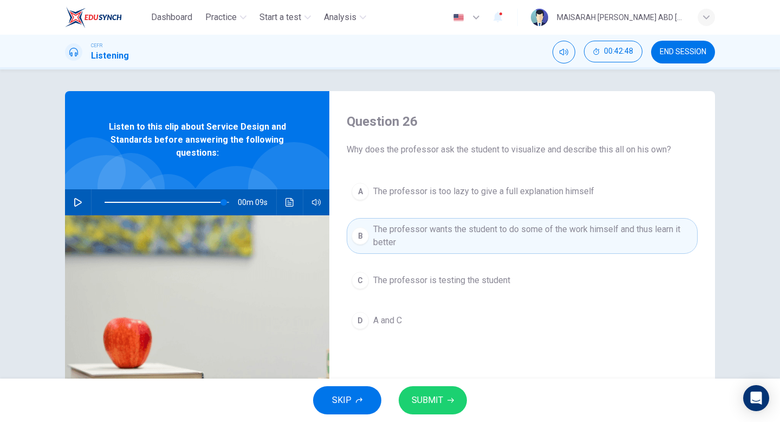
click at [439, 395] on span "SUBMIT" at bounding box center [427, 399] width 31 height 15
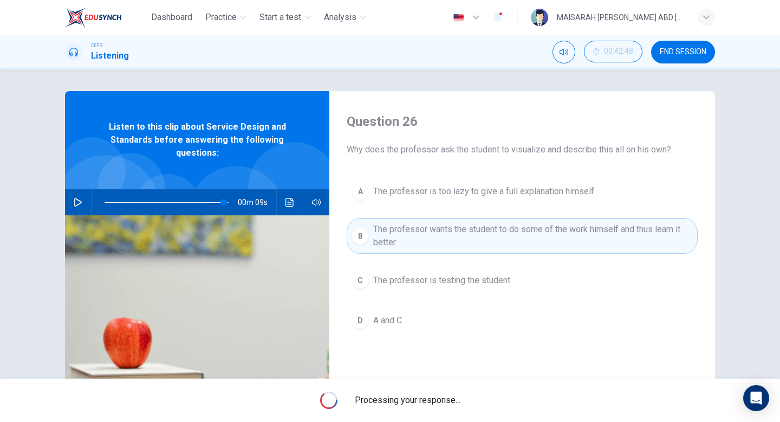
type input "96"
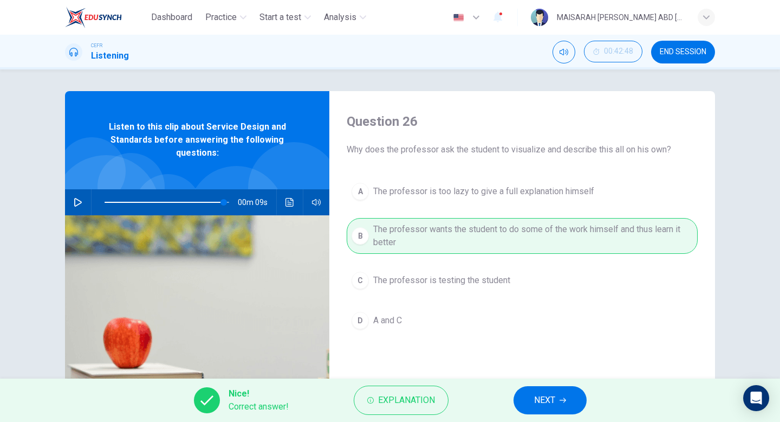
click at [540, 403] on span "NEXT" at bounding box center [544, 399] width 21 height 15
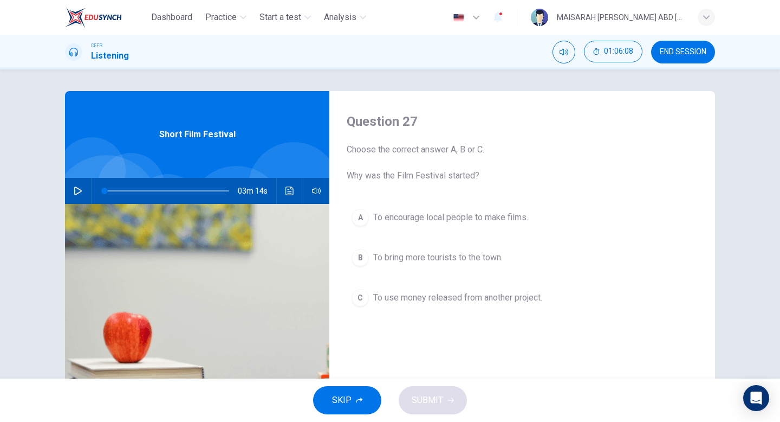
click at [76, 193] on icon "button" at bounding box center [78, 190] width 9 height 9
type input "2"
click at [69, 178] on button "button" at bounding box center [77, 191] width 17 height 26
click at [76, 193] on icon "button" at bounding box center [78, 190] width 9 height 9
click at [508, 219] on span "To encourage local people to make films." at bounding box center [450, 217] width 155 height 13
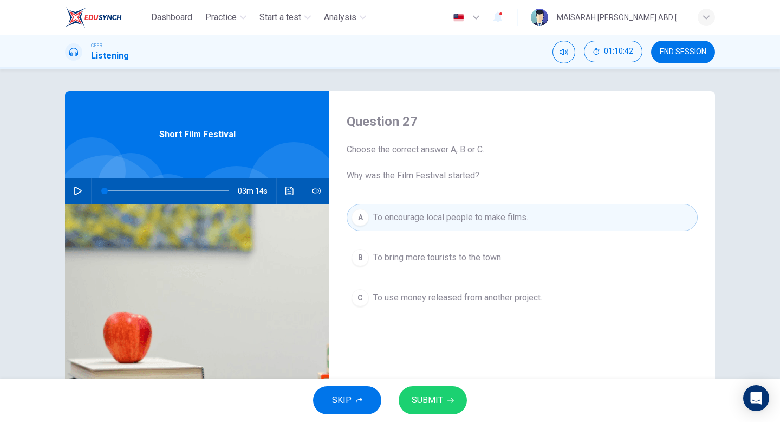
click at [445, 401] on button "SUBMIT" at bounding box center [433, 400] width 68 height 28
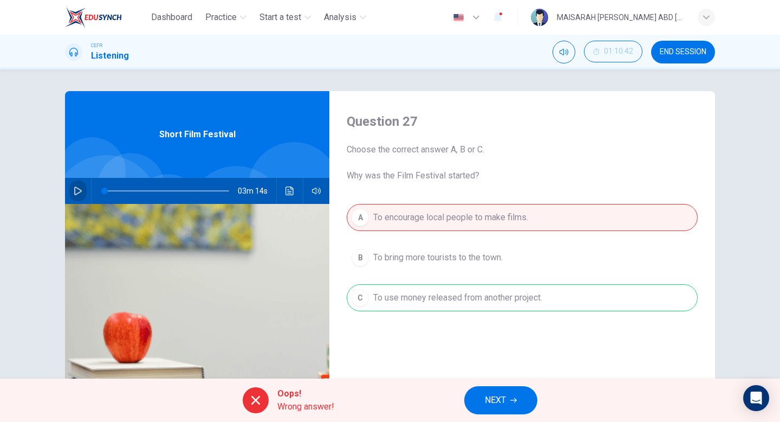
click at [80, 193] on icon "button" at bounding box center [78, 190] width 9 height 9
click at [509, 398] on button "NEXT" at bounding box center [500, 400] width 73 height 28
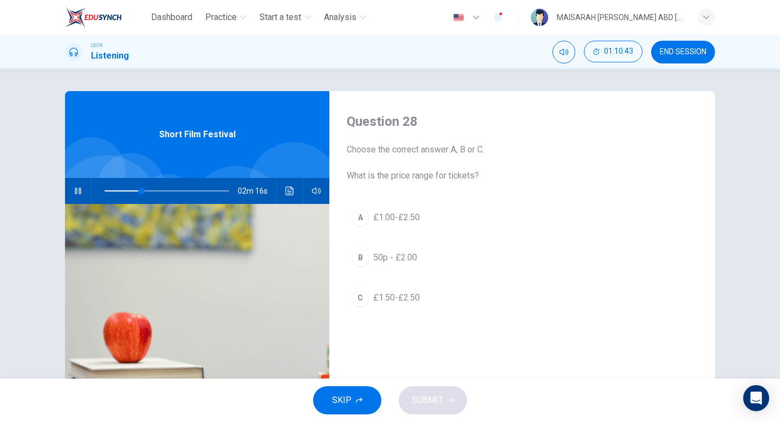
click at [80, 192] on icon "button" at bounding box center [78, 190] width 9 height 9
click at [410, 219] on span "£1.00-£2.50" at bounding box center [396, 217] width 47 height 13
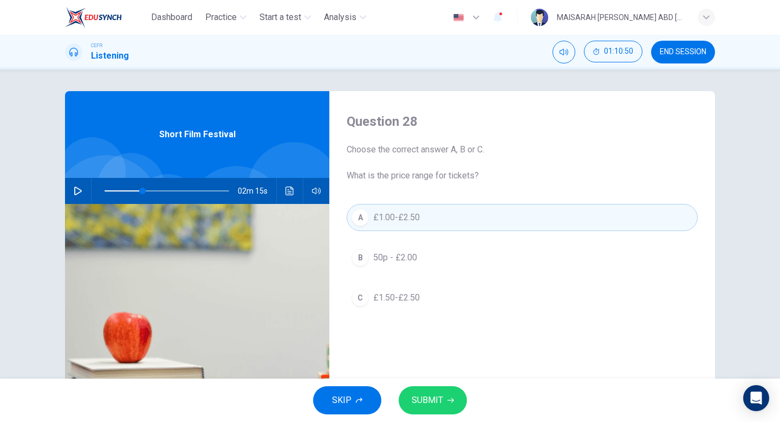
click at [433, 407] on button "SUBMIT" at bounding box center [433, 400] width 68 height 28
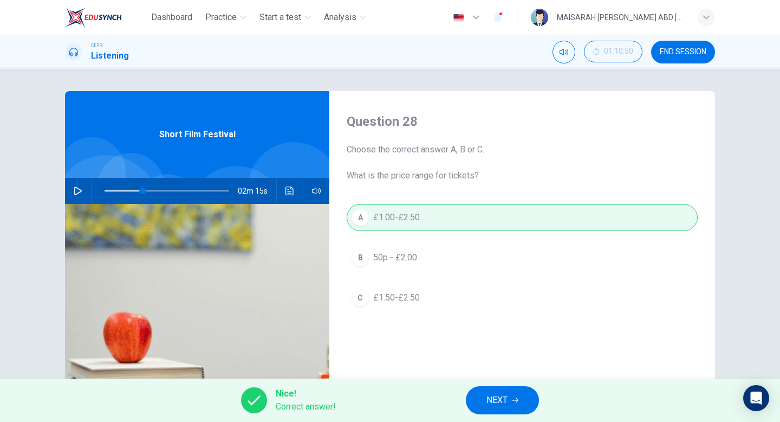
click at [488, 399] on span "NEXT" at bounding box center [497, 399] width 21 height 15
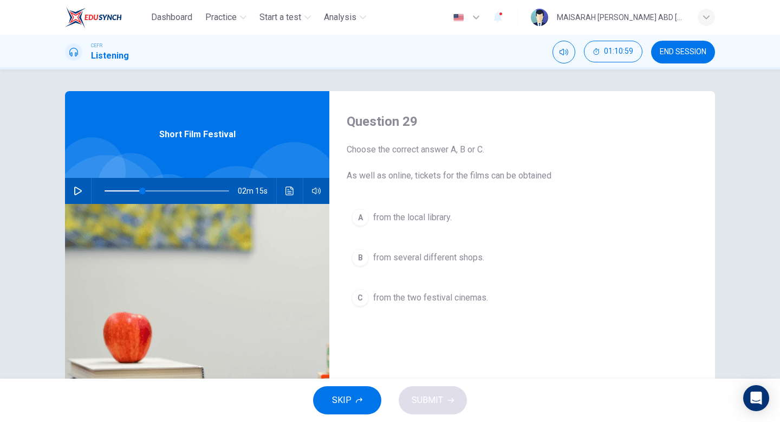
click at [464, 216] on button "A from the local library." at bounding box center [522, 217] width 351 height 27
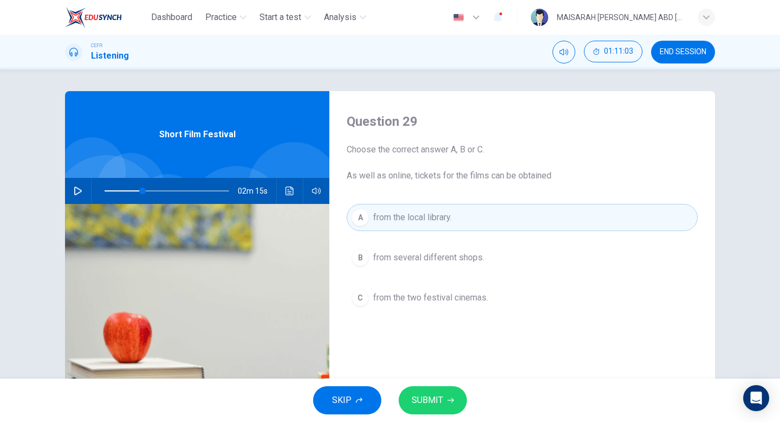
click at [453, 408] on button "SUBMIT" at bounding box center [433, 400] width 68 height 28
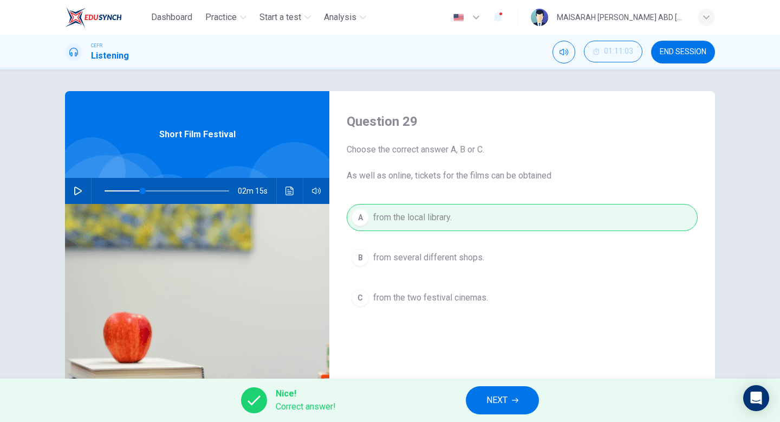
click at [501, 394] on span "NEXT" at bounding box center [497, 399] width 21 height 15
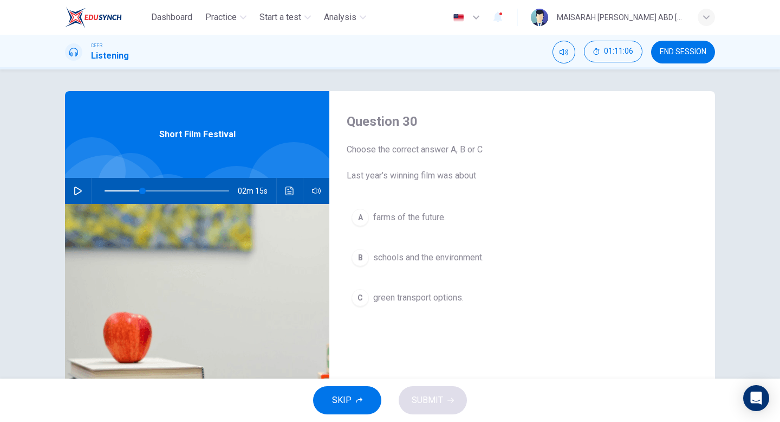
click at [448, 251] on span "schools and the environment." at bounding box center [428, 257] width 111 height 13
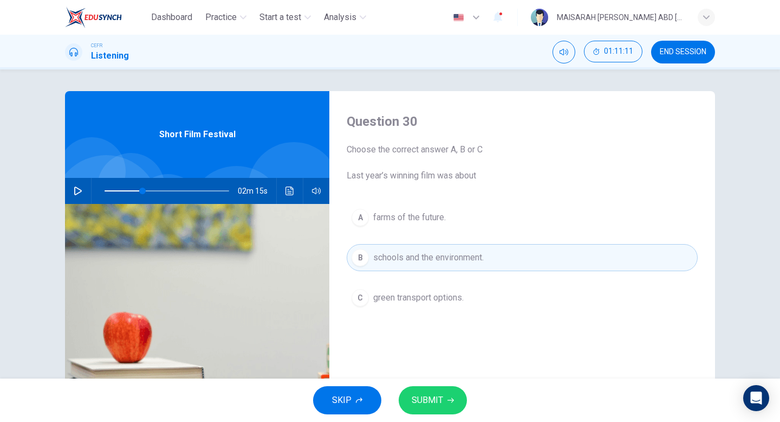
click at [435, 236] on div "A farms of the future. B schools and the environment. C green transport options." at bounding box center [522, 268] width 351 height 129
click at [436, 221] on span "farms of the future." at bounding box center [409, 217] width 73 height 13
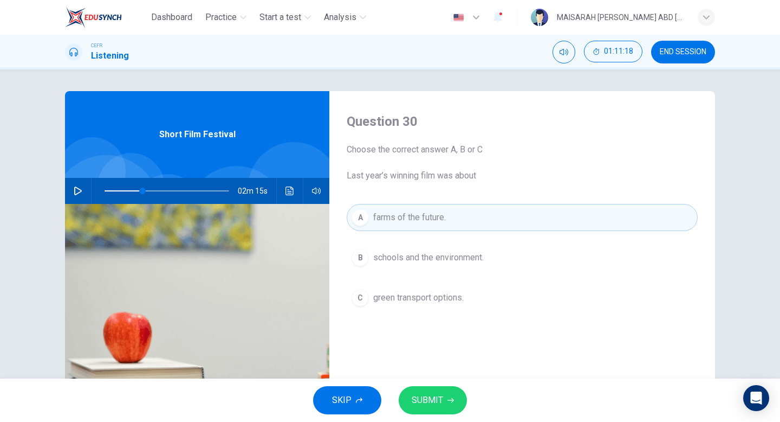
click at [459, 299] on span "green transport options." at bounding box center [418, 297] width 90 height 13
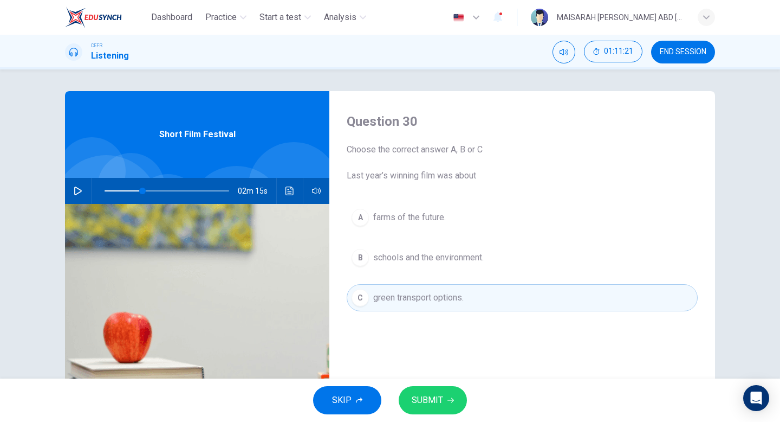
click at [442, 394] on span "SUBMIT" at bounding box center [427, 399] width 31 height 15
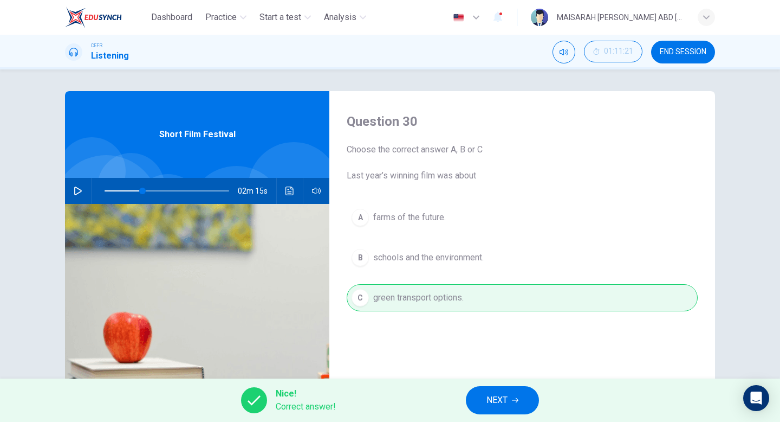
click at [500, 396] on span "NEXT" at bounding box center [497, 399] width 21 height 15
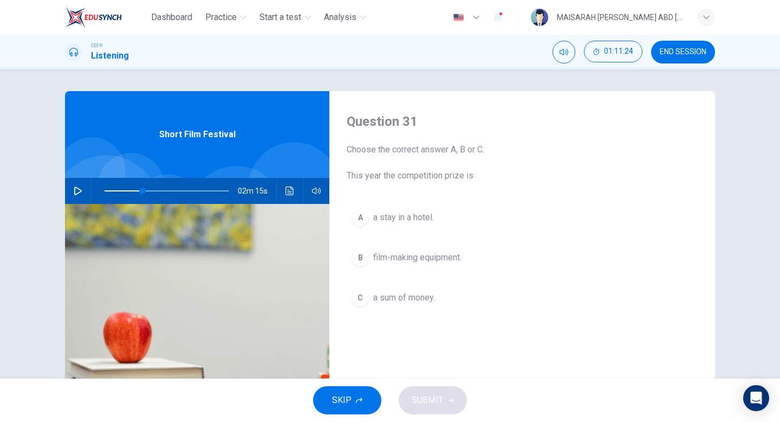
click at [430, 256] on span "film-making equipment." at bounding box center [417, 257] width 88 height 13
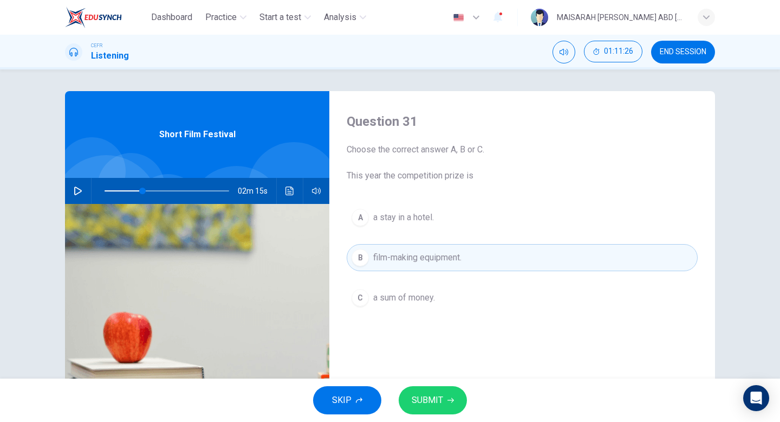
click at [437, 408] on button "SUBMIT" at bounding box center [433, 400] width 68 height 28
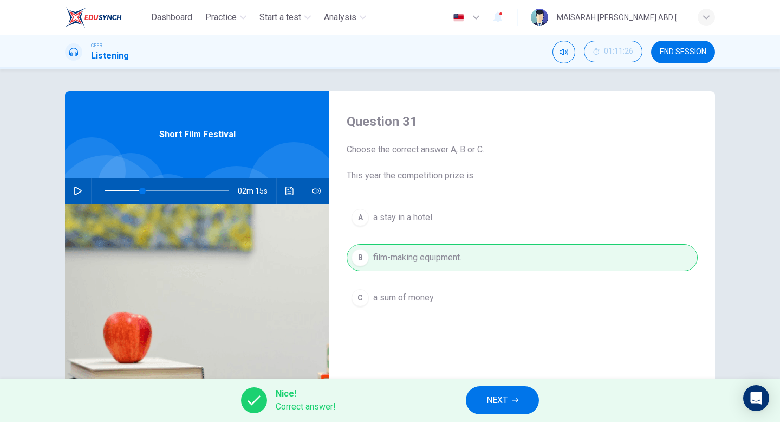
click at [493, 401] on span "NEXT" at bounding box center [497, 399] width 21 height 15
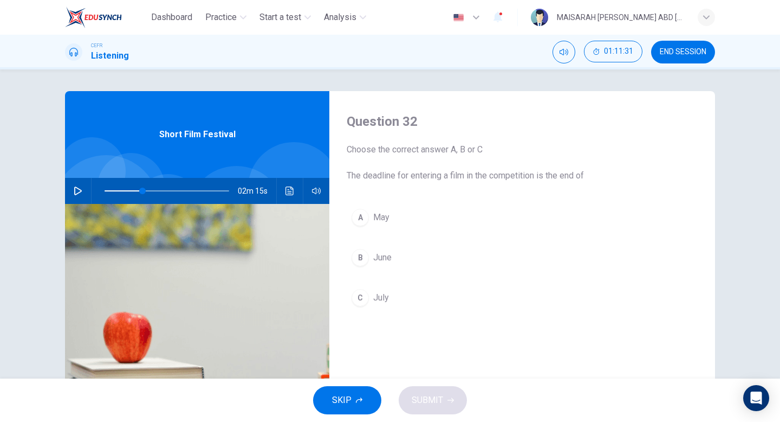
click at [373, 301] on button "C July" at bounding box center [522, 297] width 351 height 27
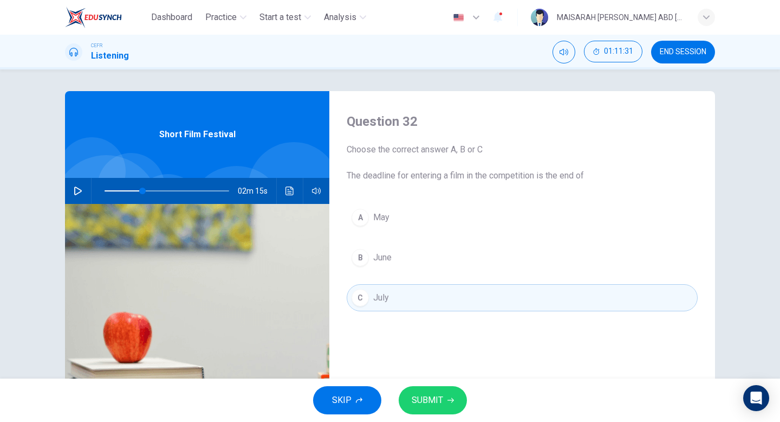
click at [451, 404] on button "SUBMIT" at bounding box center [433, 400] width 68 height 28
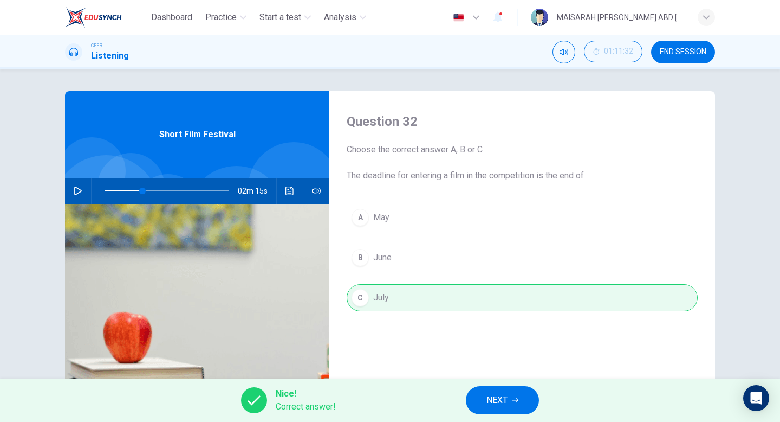
click at [503, 404] on span "NEXT" at bounding box center [497, 399] width 21 height 15
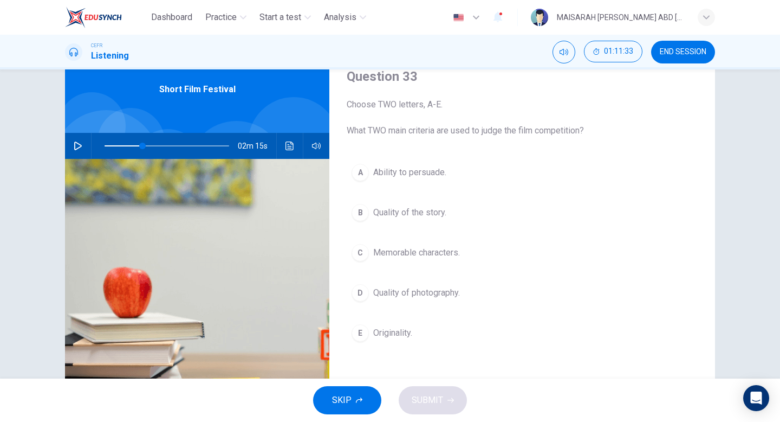
scroll to position [46, 0]
click at [403, 326] on span "Originality." at bounding box center [392, 332] width 39 height 13
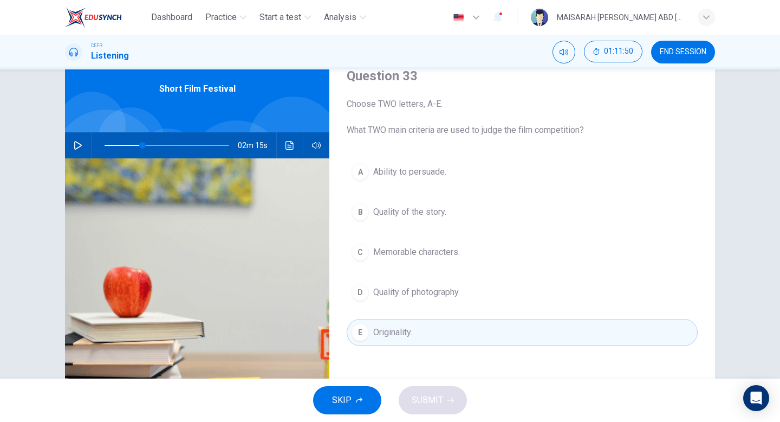
click at [414, 209] on span "Quality of the story." at bounding box center [409, 211] width 73 height 13
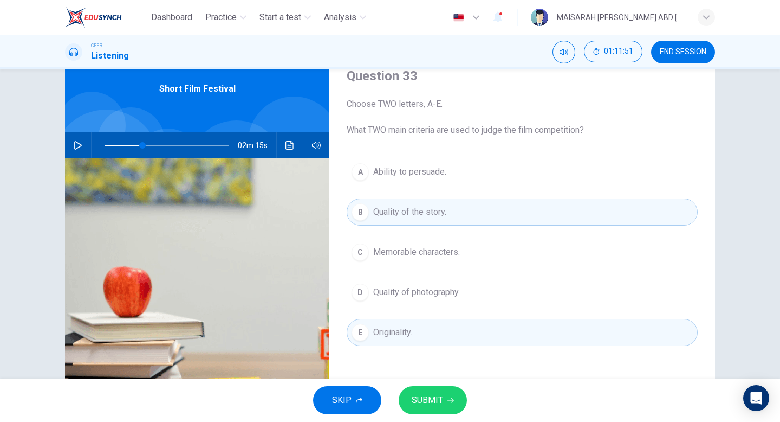
click at [414, 387] on button "SUBMIT" at bounding box center [433, 400] width 68 height 28
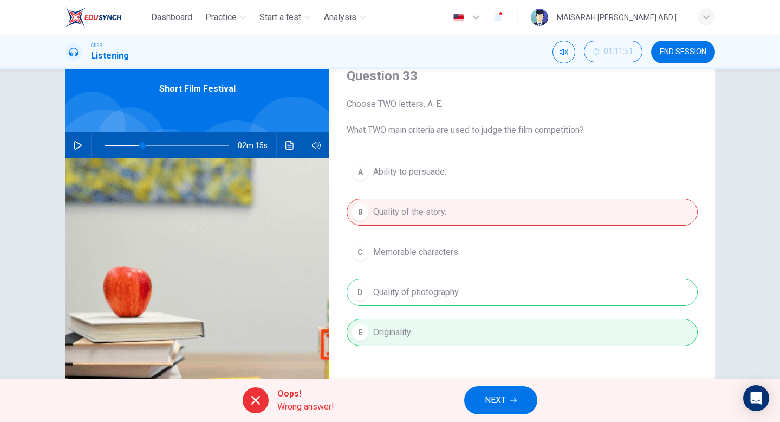
click at [503, 401] on span "NEXT" at bounding box center [495, 399] width 21 height 15
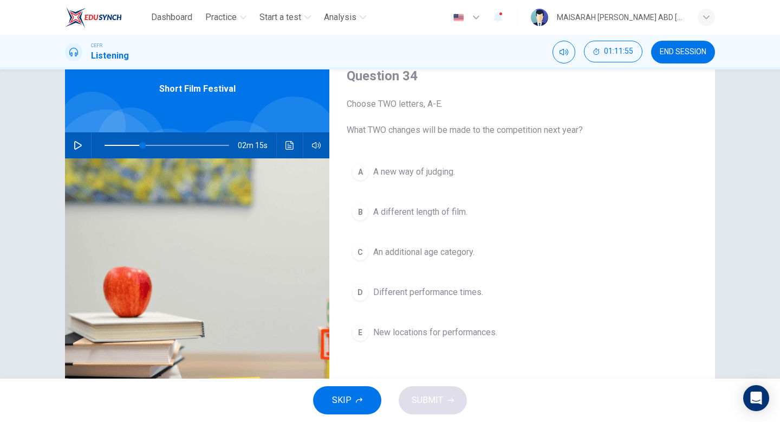
click at [430, 207] on span "A different length of film." at bounding box center [420, 211] width 94 height 13
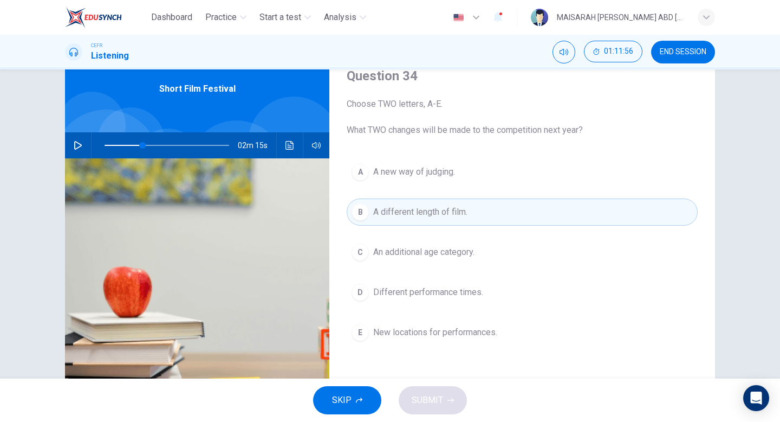
click at [435, 251] on span "An additional age category." at bounding box center [423, 251] width 101 height 13
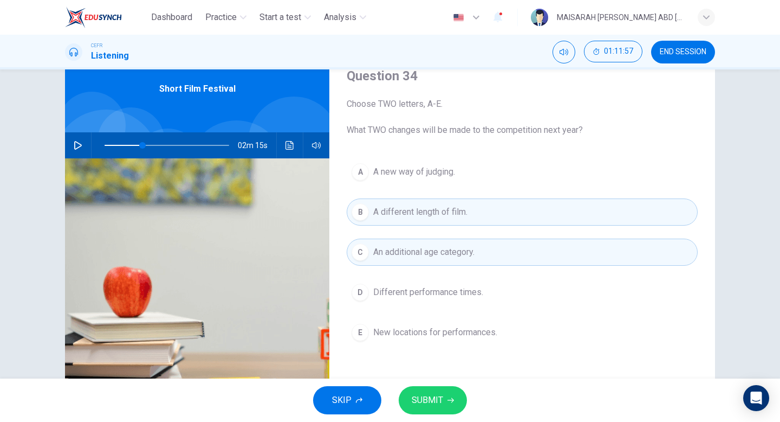
click at [437, 252] on span "An additional age category." at bounding box center [423, 251] width 101 height 13
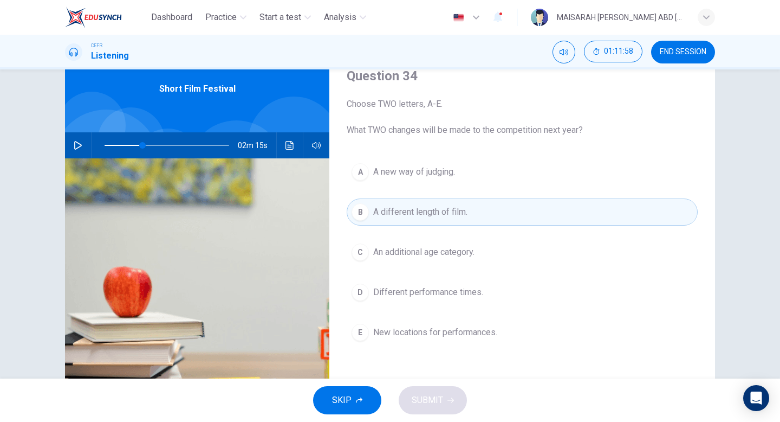
click at [446, 211] on span "A different length of film." at bounding box center [420, 211] width 94 height 13
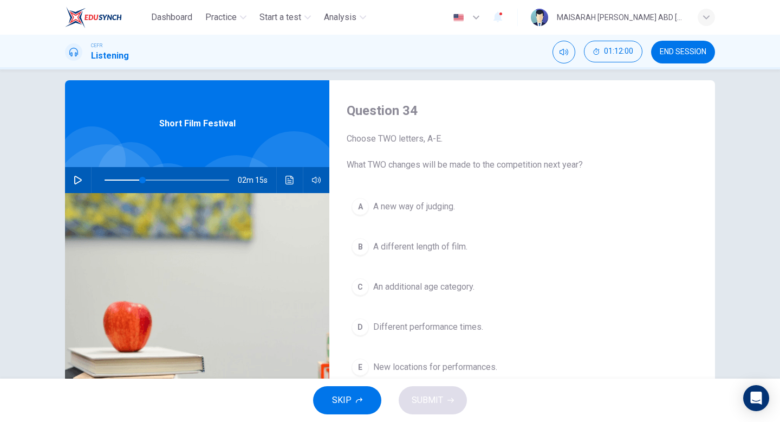
scroll to position [0, 0]
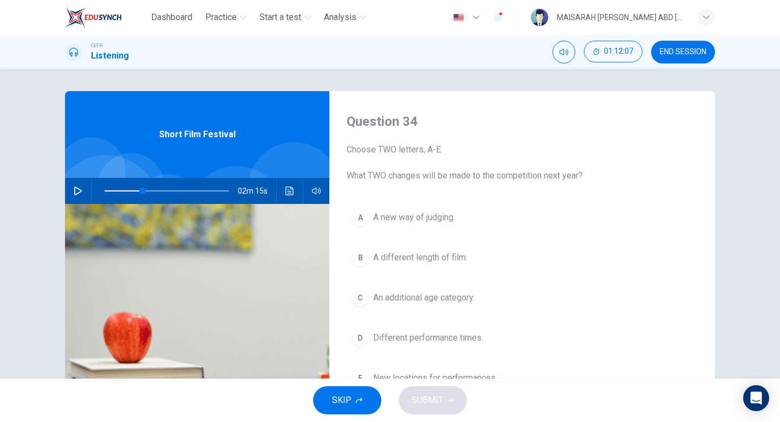
click at [343, 397] on span "SKIP" at bounding box center [342, 399] width 20 height 15
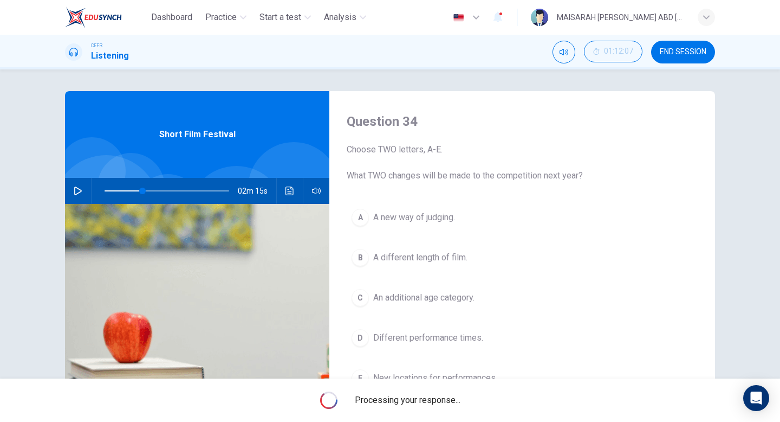
type input "30"
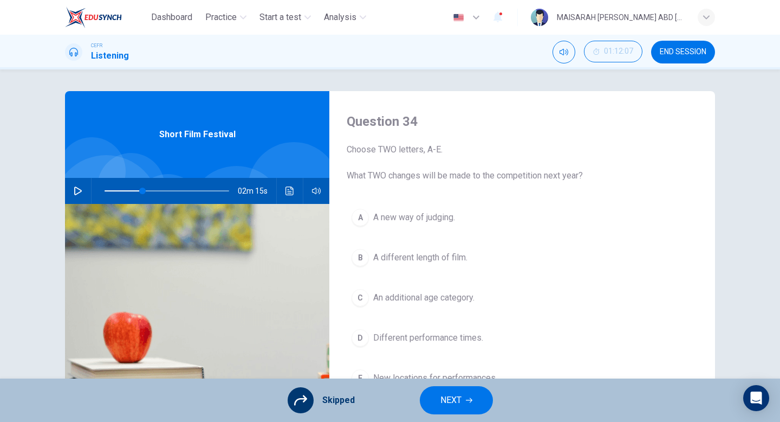
click at [418, 401] on div "Skipped NEXT" at bounding box center [390, 399] width 780 height 43
click at [437, 402] on button "NEXT" at bounding box center [456, 400] width 73 height 28
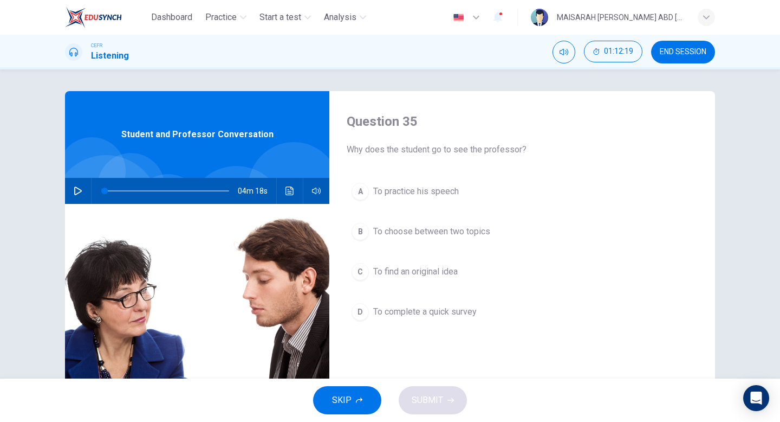
click at [81, 192] on icon "button" at bounding box center [78, 190] width 9 height 9
click at [81, 192] on icon "button" at bounding box center [78, 190] width 6 height 7
click at [81, 192] on icon "button" at bounding box center [78, 190] width 9 height 9
click at [366, 181] on button "A To practice his speech" at bounding box center [522, 191] width 351 height 27
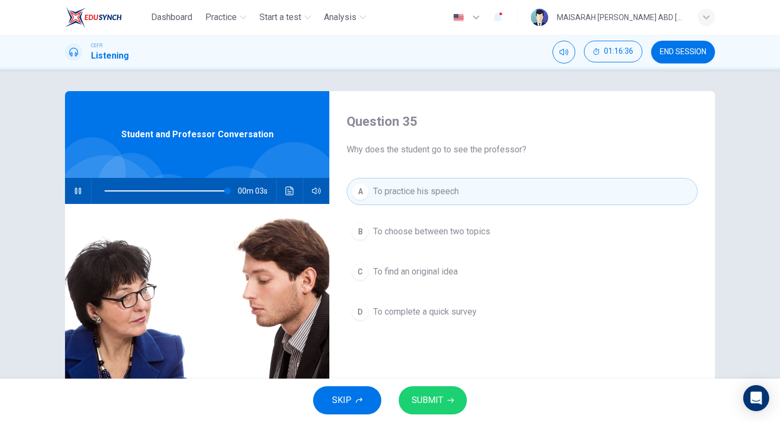
click at [382, 238] on button "B To choose between two topics" at bounding box center [522, 231] width 351 height 27
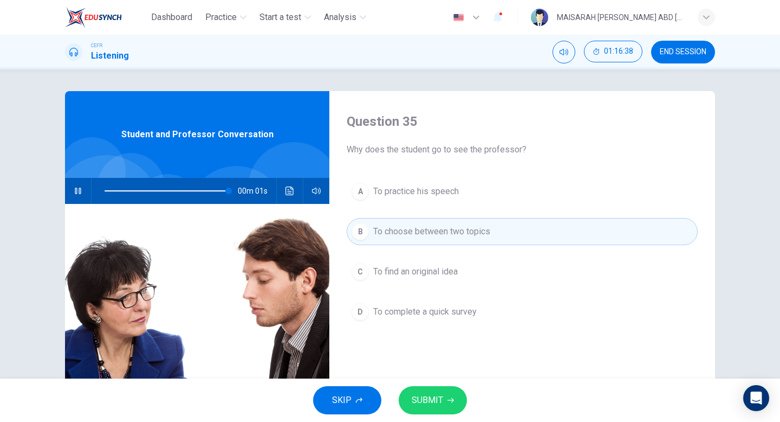
click at [429, 398] on span "SUBMIT" at bounding box center [427, 399] width 31 height 15
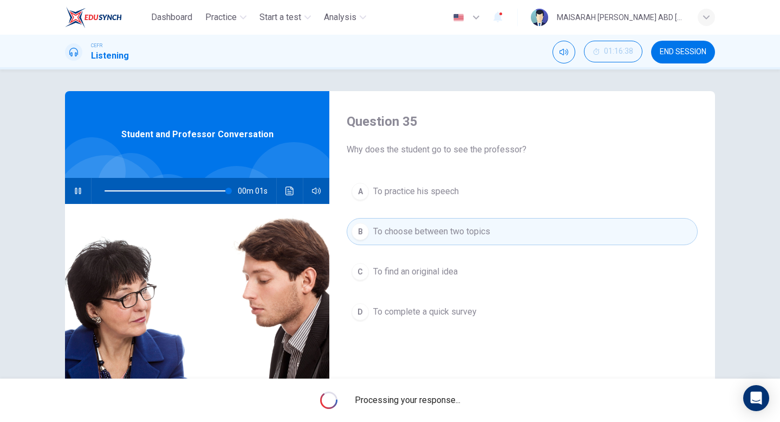
type input "0"
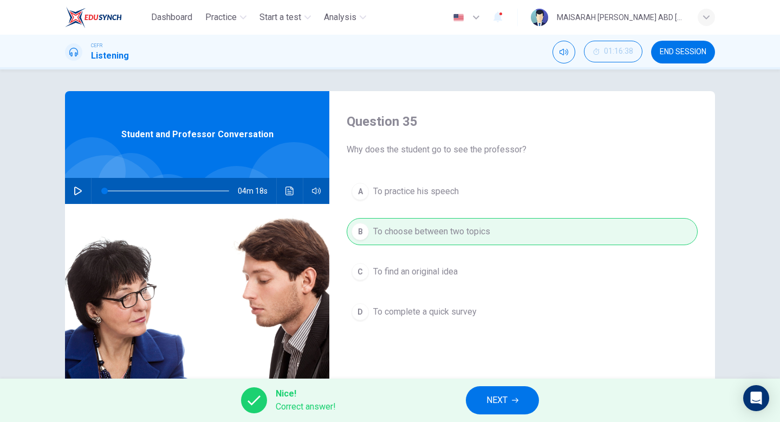
click at [521, 397] on button "NEXT" at bounding box center [502, 400] width 73 height 28
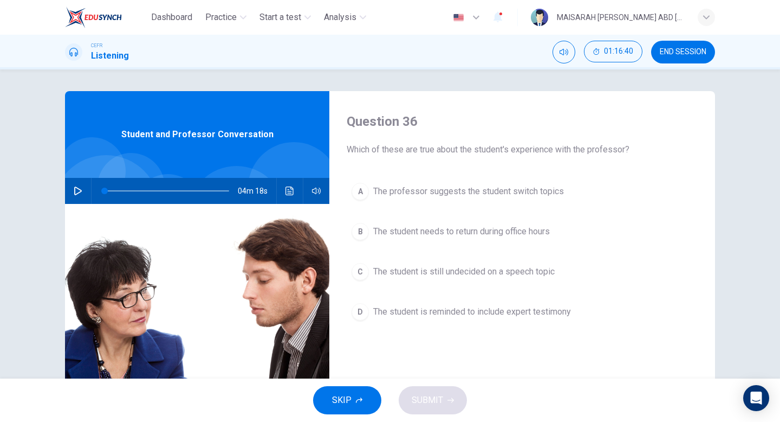
click at [501, 193] on span "The professor suggests the student switch topics" at bounding box center [468, 191] width 191 height 13
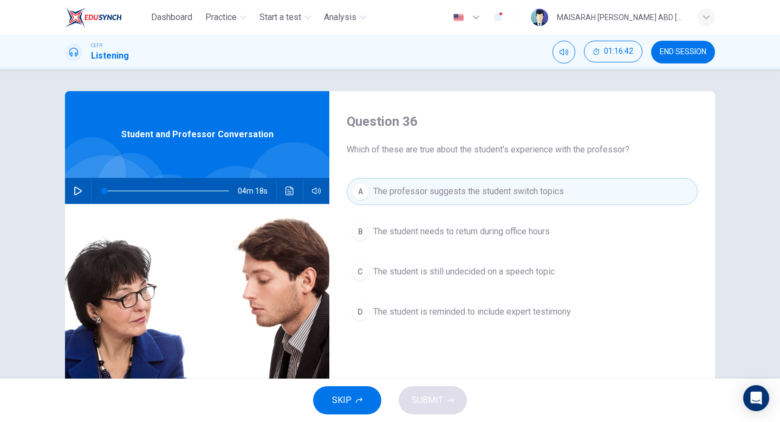
click at [517, 234] on span "The student needs to return during office hours" at bounding box center [461, 231] width 177 height 13
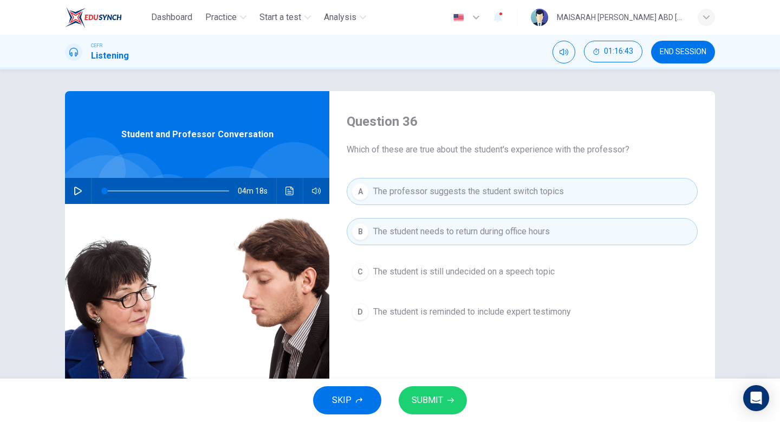
click at [522, 265] on span "The student is still undecided on a speech topic" at bounding box center [463, 271] width 181 height 13
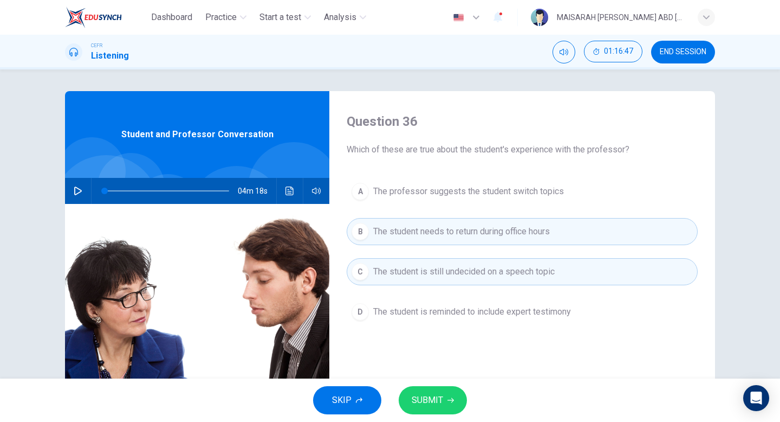
click at [531, 315] on span "The student is reminded to include expert testimony" at bounding box center [472, 311] width 198 height 13
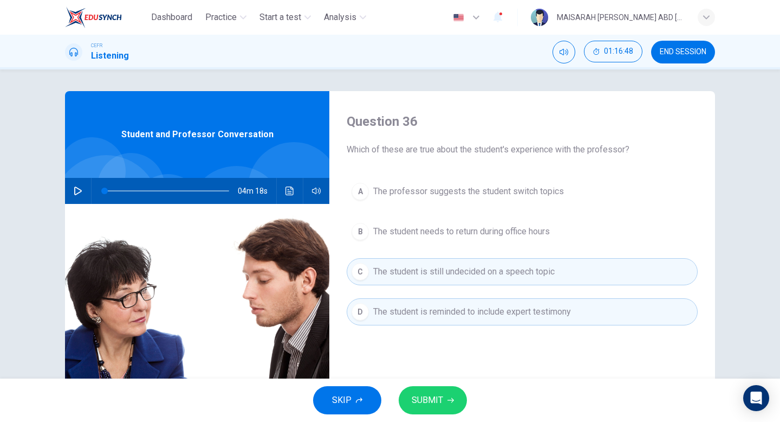
click at [424, 404] on span "SUBMIT" at bounding box center [427, 399] width 31 height 15
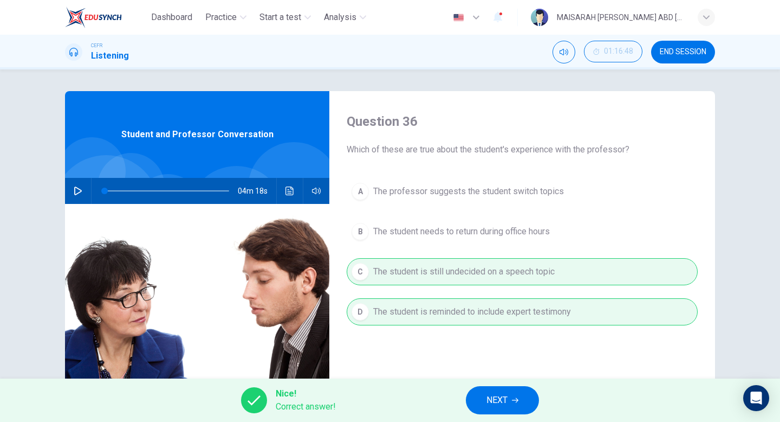
click at [489, 412] on button "NEXT" at bounding box center [502, 400] width 73 height 28
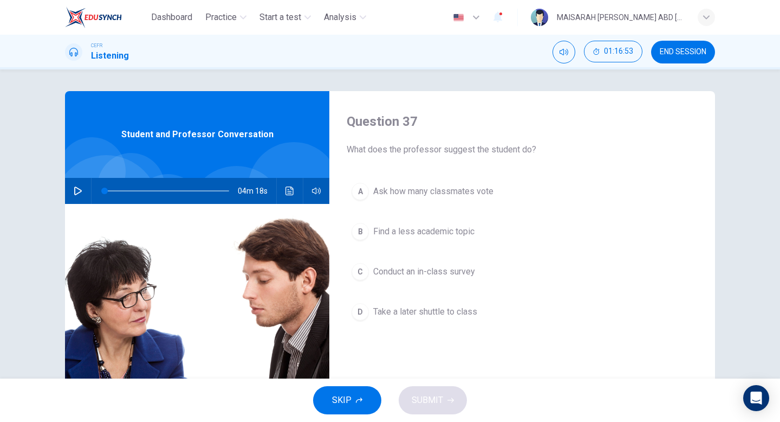
click at [462, 270] on span "Conduct an in-class survey" at bounding box center [424, 271] width 102 height 13
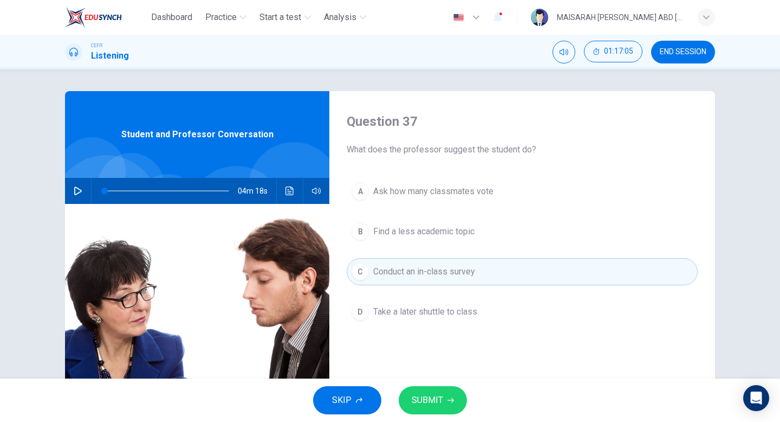
click at [435, 392] on span "SUBMIT" at bounding box center [427, 399] width 31 height 15
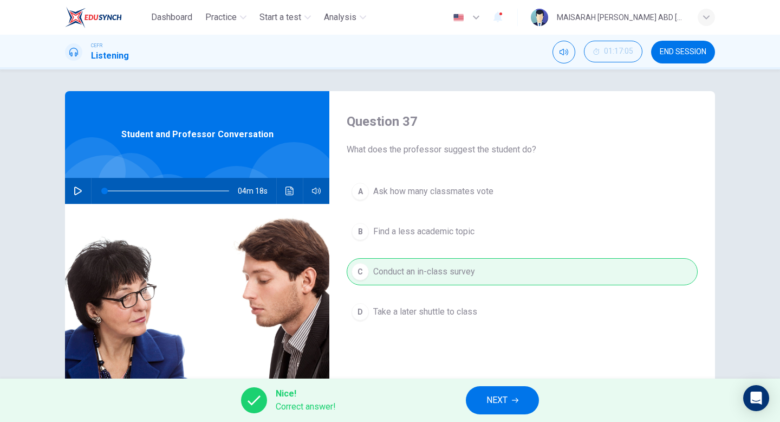
click at [484, 391] on button "NEXT" at bounding box center [502, 400] width 73 height 28
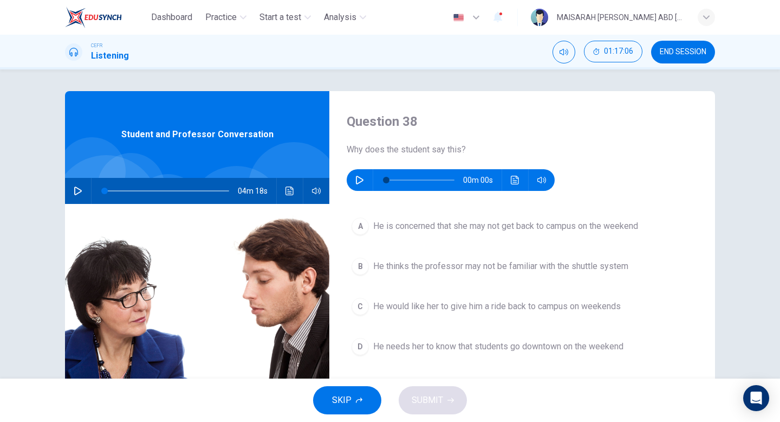
click at [362, 178] on icon "button" at bounding box center [360, 180] width 8 height 9
type input "0"
click at [425, 271] on span "He thinks the professor may not be familiar with the shuttle system" at bounding box center [500, 266] width 255 height 13
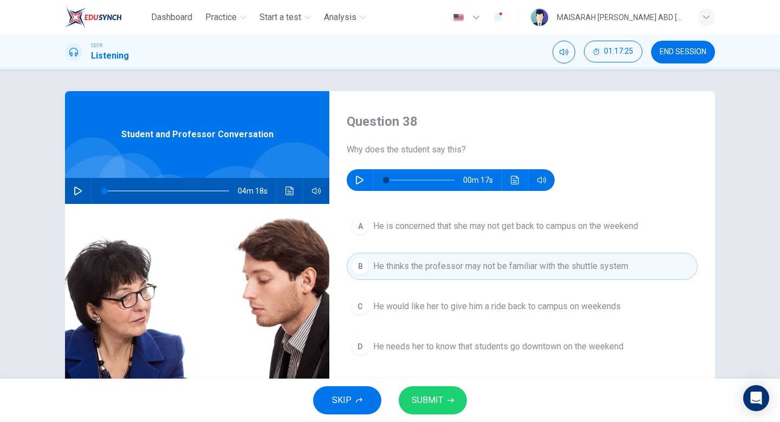
click at [436, 405] on span "SUBMIT" at bounding box center [427, 399] width 31 height 15
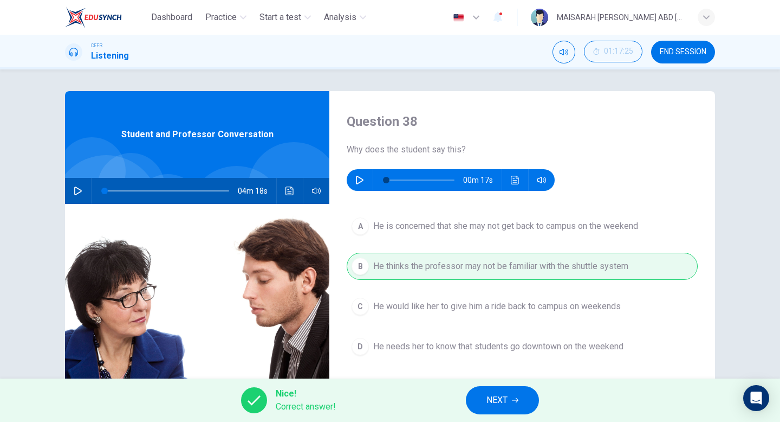
click at [484, 412] on button "NEXT" at bounding box center [502, 400] width 73 height 28
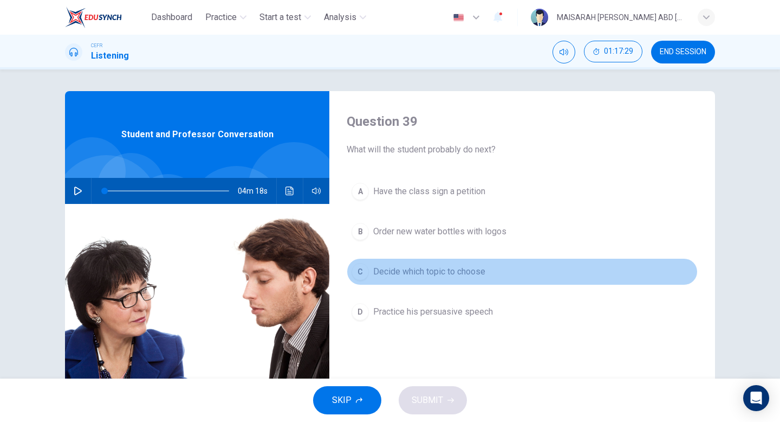
click at [440, 267] on span "Decide which topic to choose" at bounding box center [429, 271] width 112 height 13
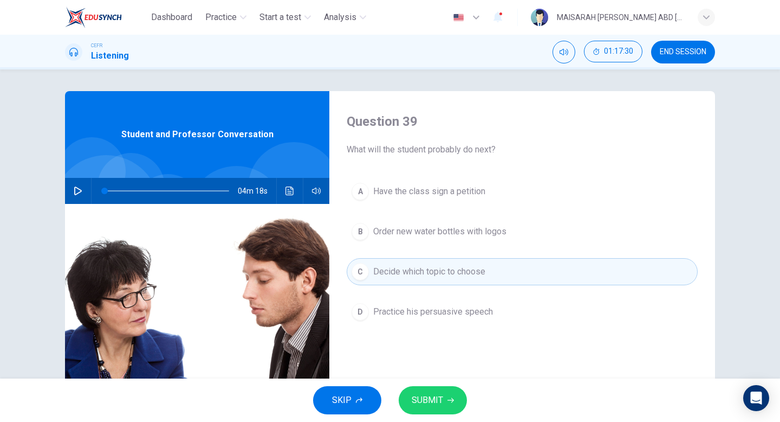
click at [434, 400] on span "SUBMIT" at bounding box center [427, 399] width 31 height 15
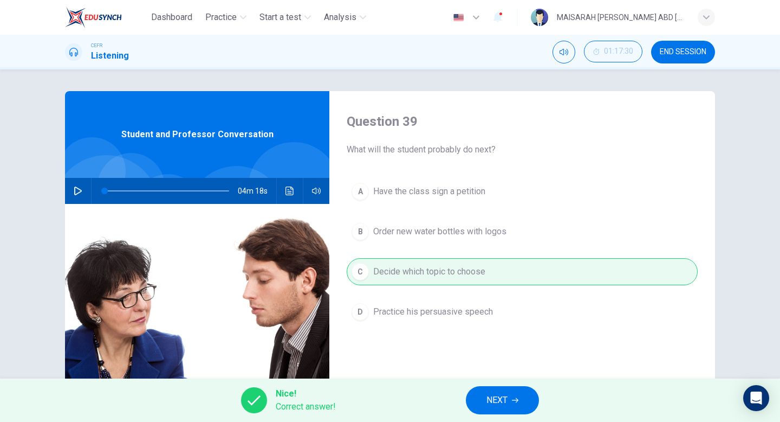
click at [500, 398] on span "NEXT" at bounding box center [497, 399] width 21 height 15
